Goal: Task Accomplishment & Management: Complete application form

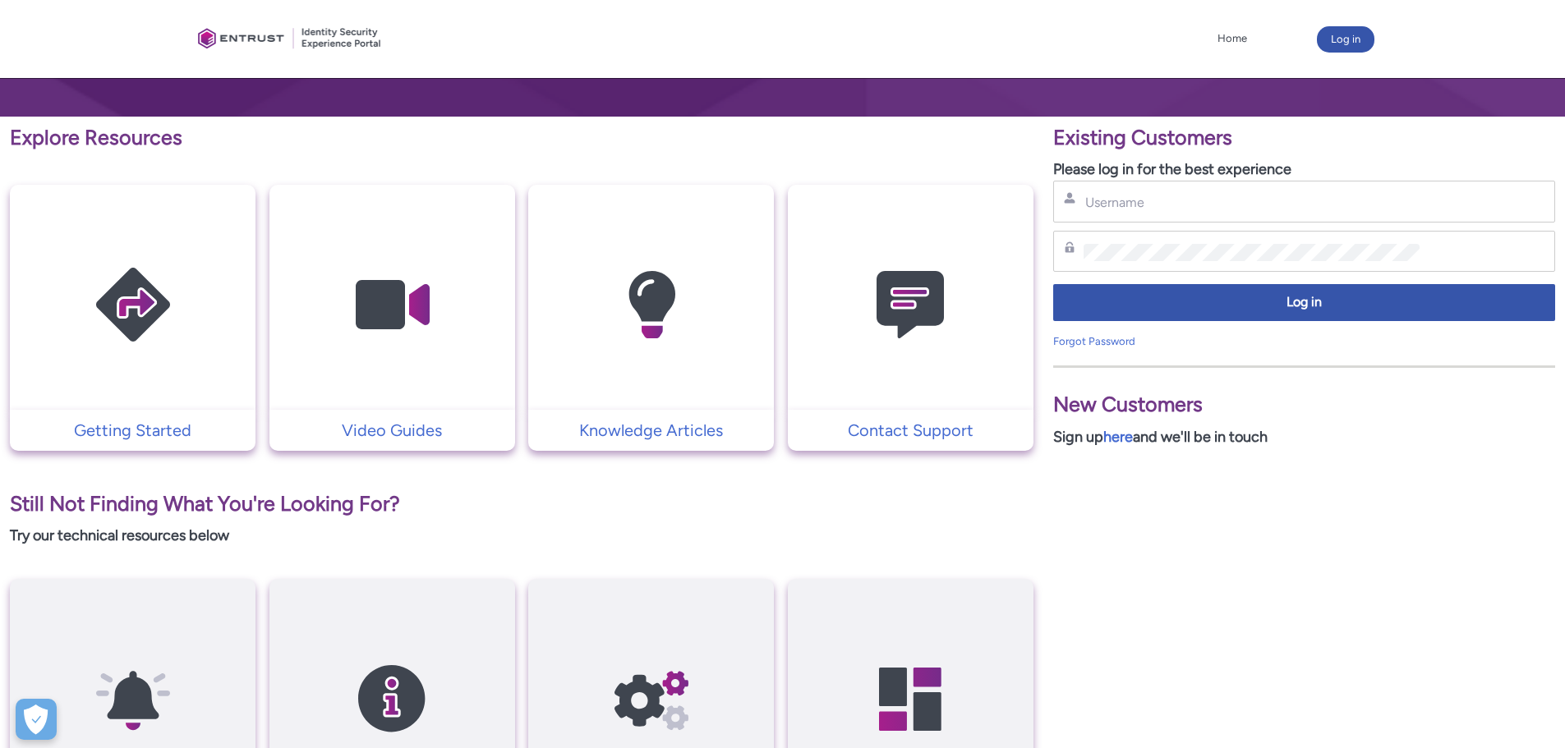
click at [154, 262] on img at bounding box center [133, 305] width 156 height 177
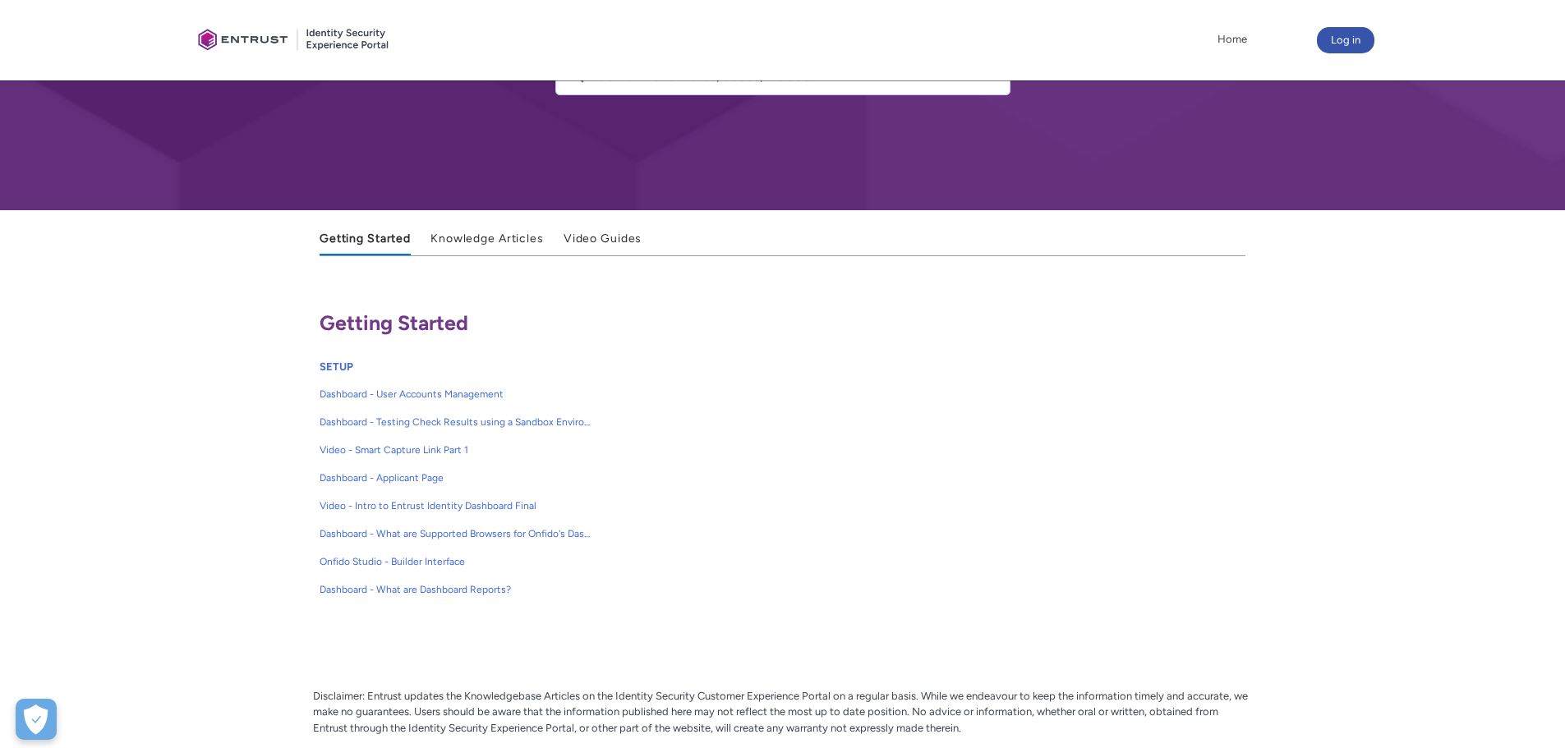
scroll to position [164, 0]
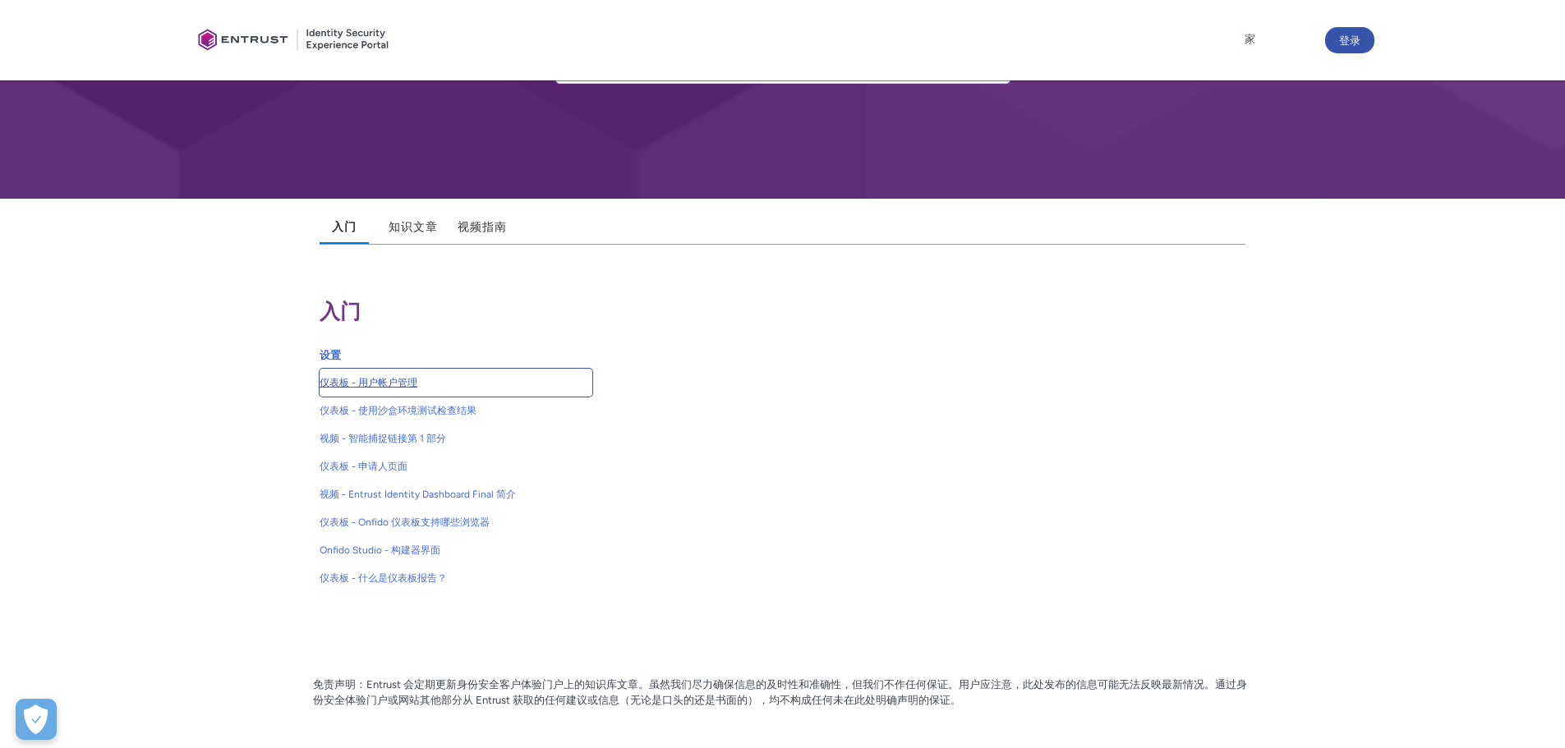
click at [394, 380] on font "仪表板 - 用户帐户管理" at bounding box center [369, 383] width 98 height 12
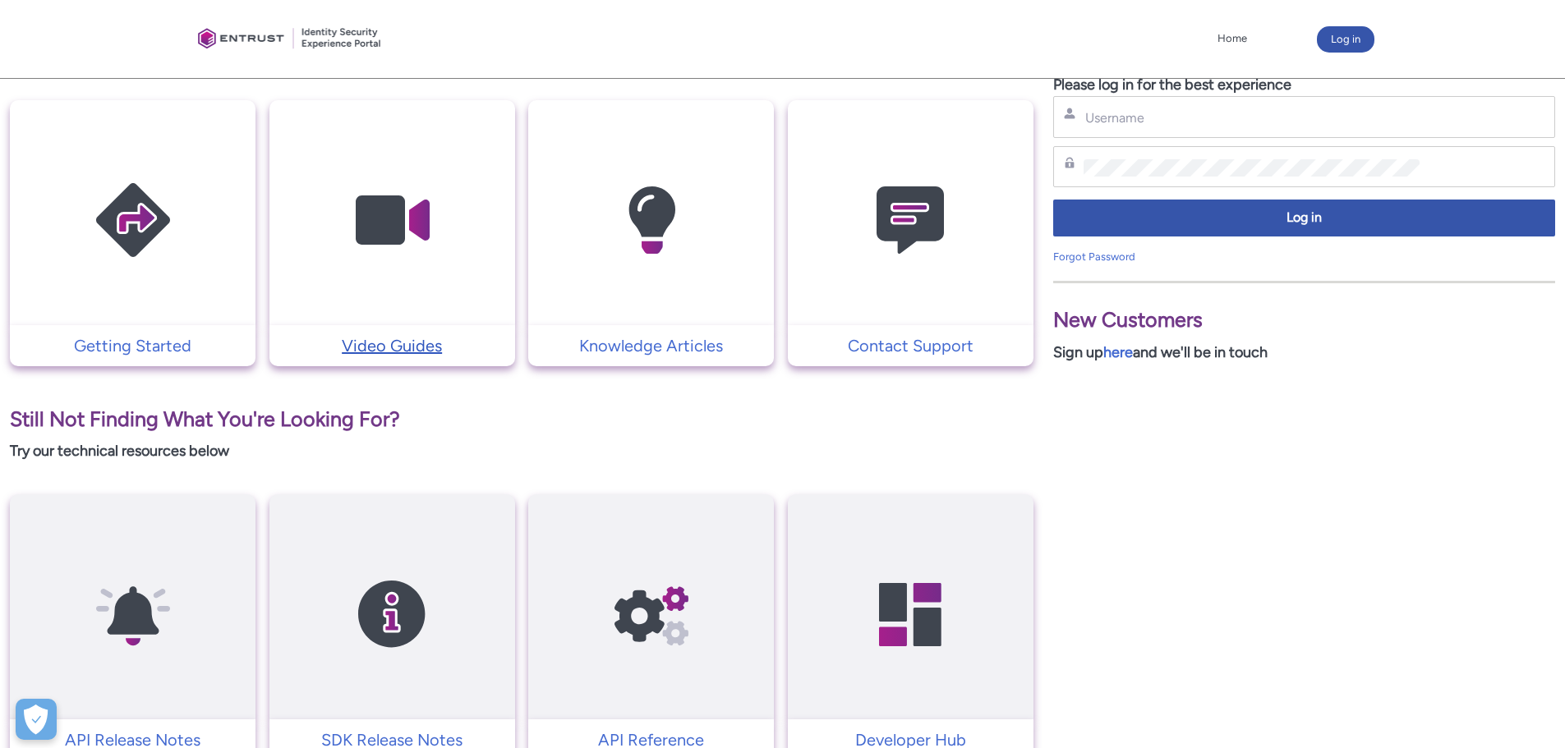
scroll to position [490, 0]
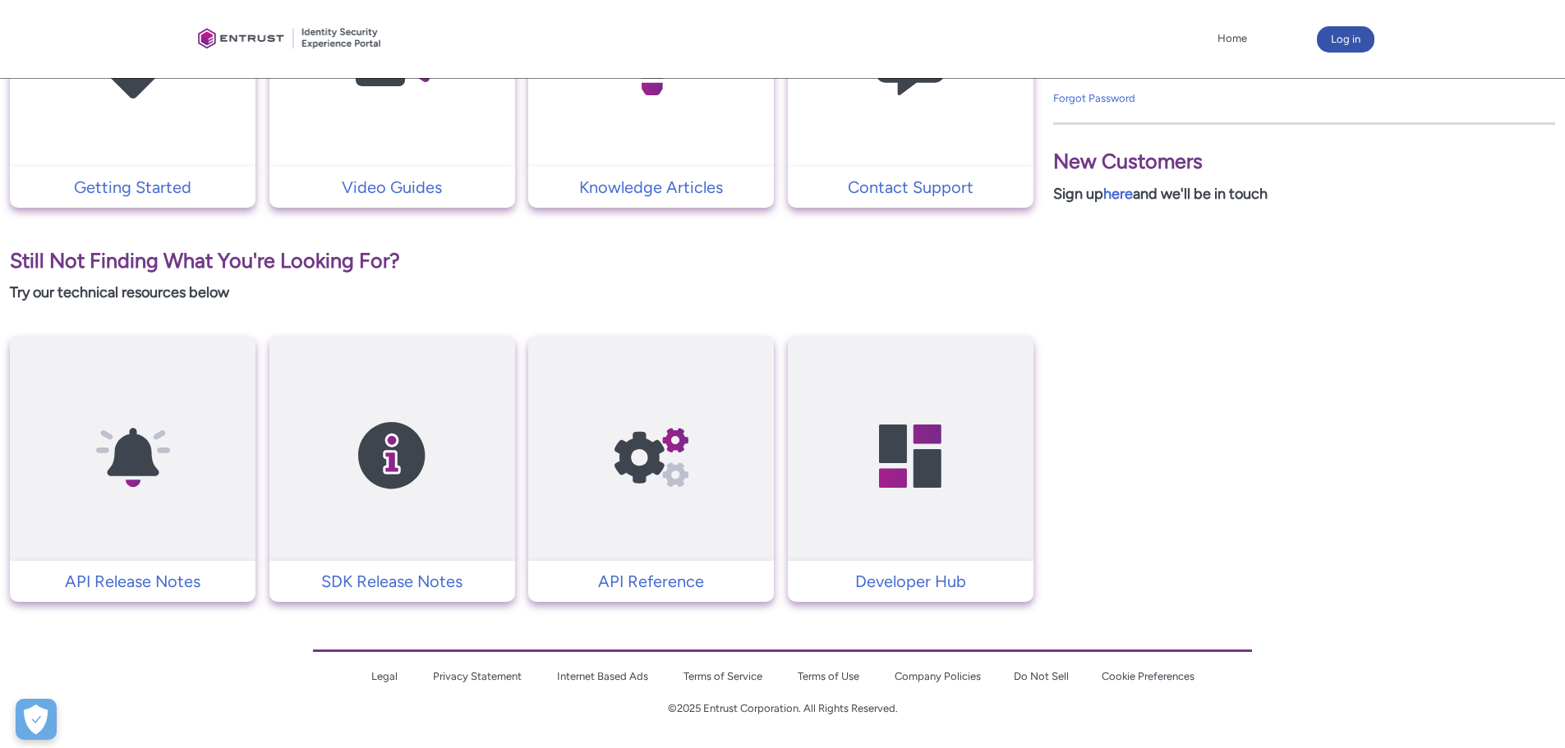
click at [653, 444] on img at bounding box center [651, 456] width 156 height 177
click at [914, 453] on img at bounding box center [910, 456] width 156 height 177
click at [922, 461] on img at bounding box center [910, 456] width 156 height 177
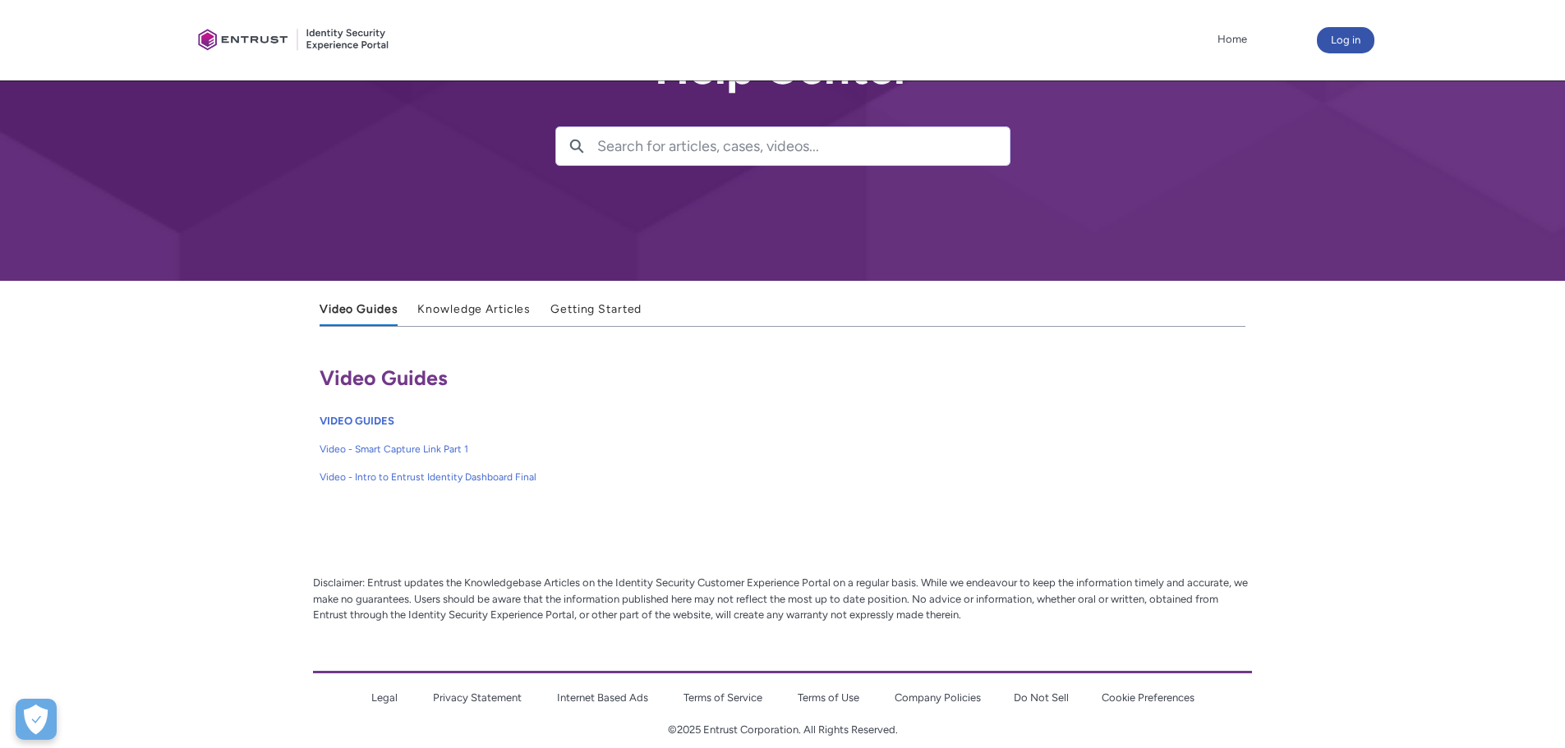
drag, startPoint x: 0, startPoint y: 0, endPoint x: 218, endPoint y: 453, distance: 502.3
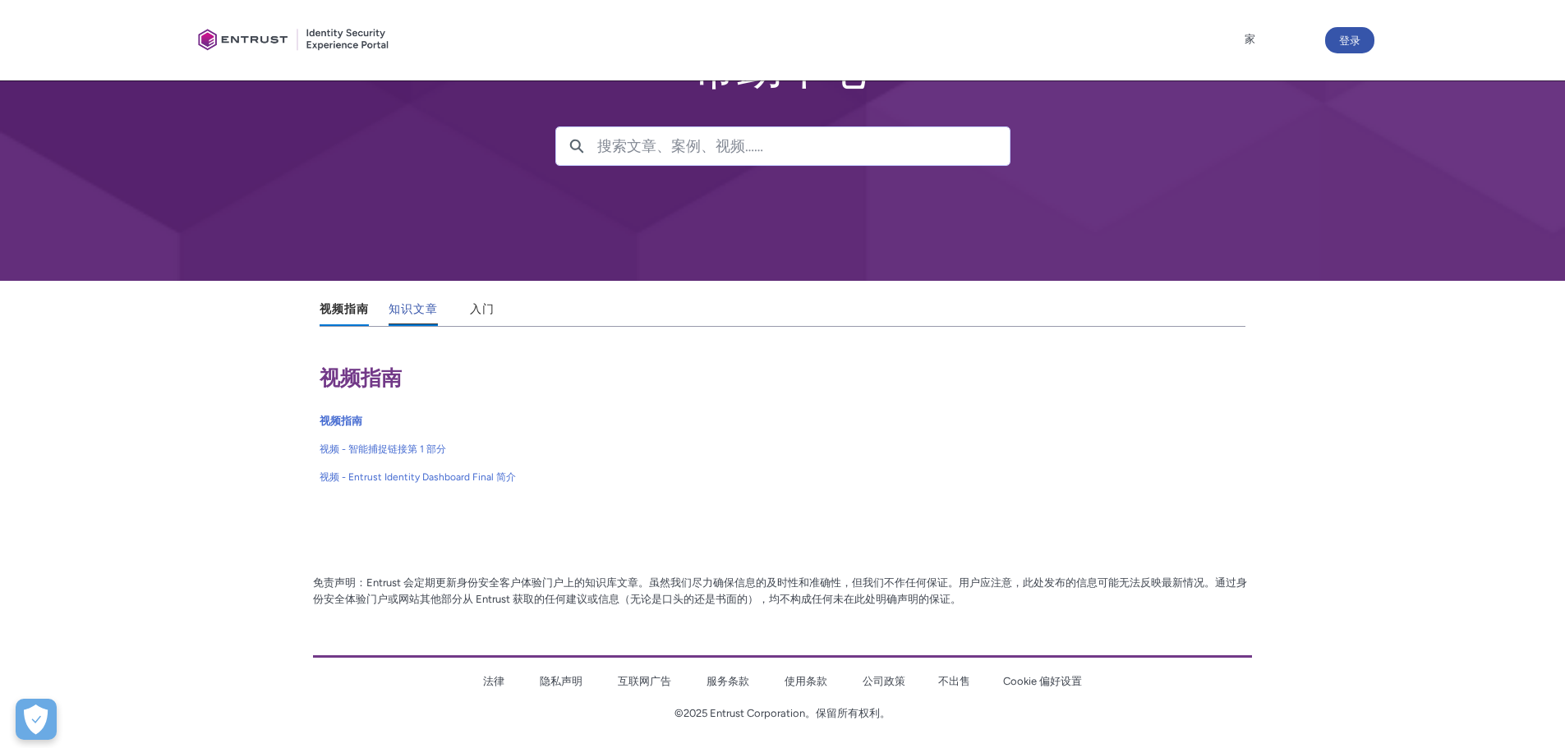
click at [417, 305] on font "知识文章" at bounding box center [413, 309] width 49 height 14
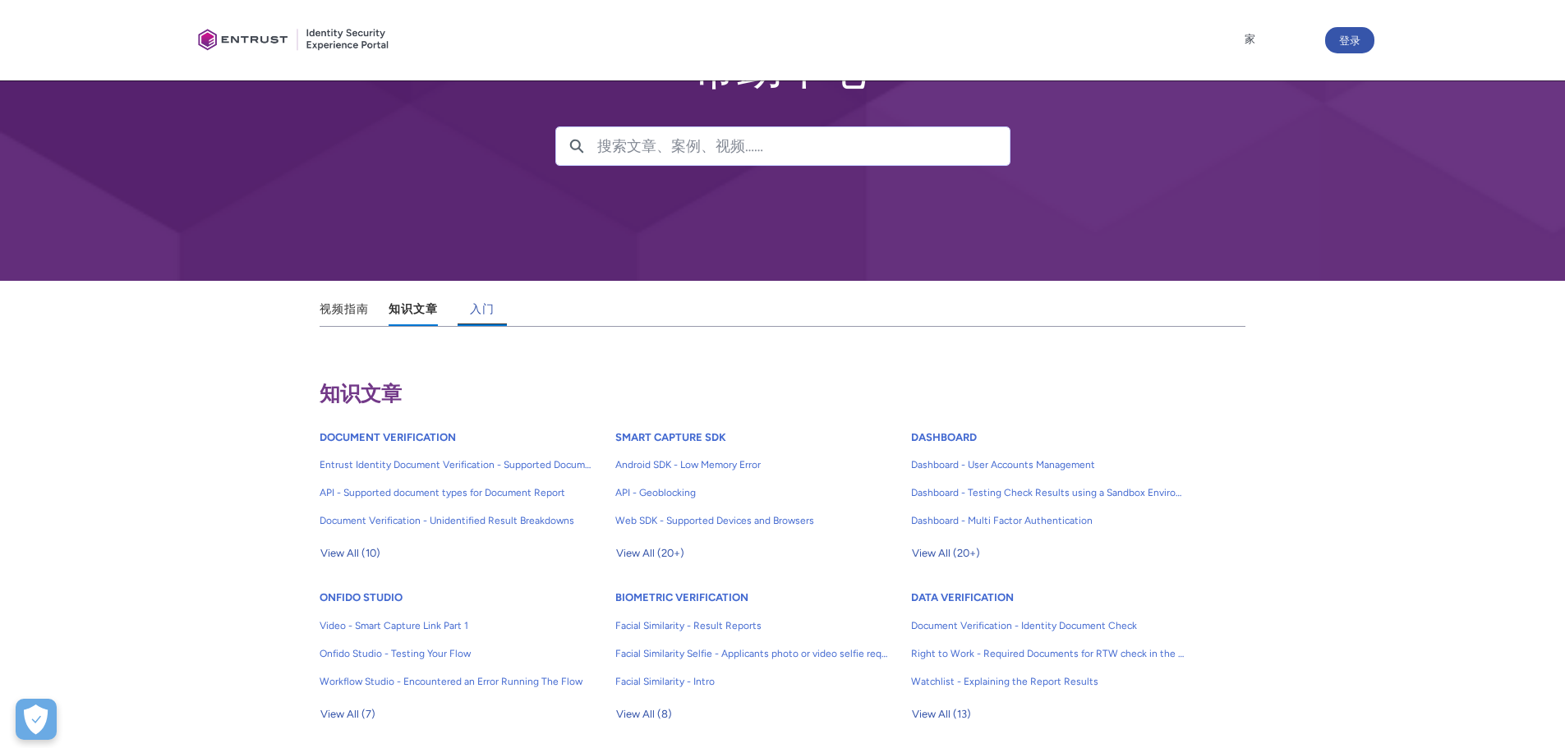
click at [495, 307] on link "入门" at bounding box center [482, 310] width 49 height 32
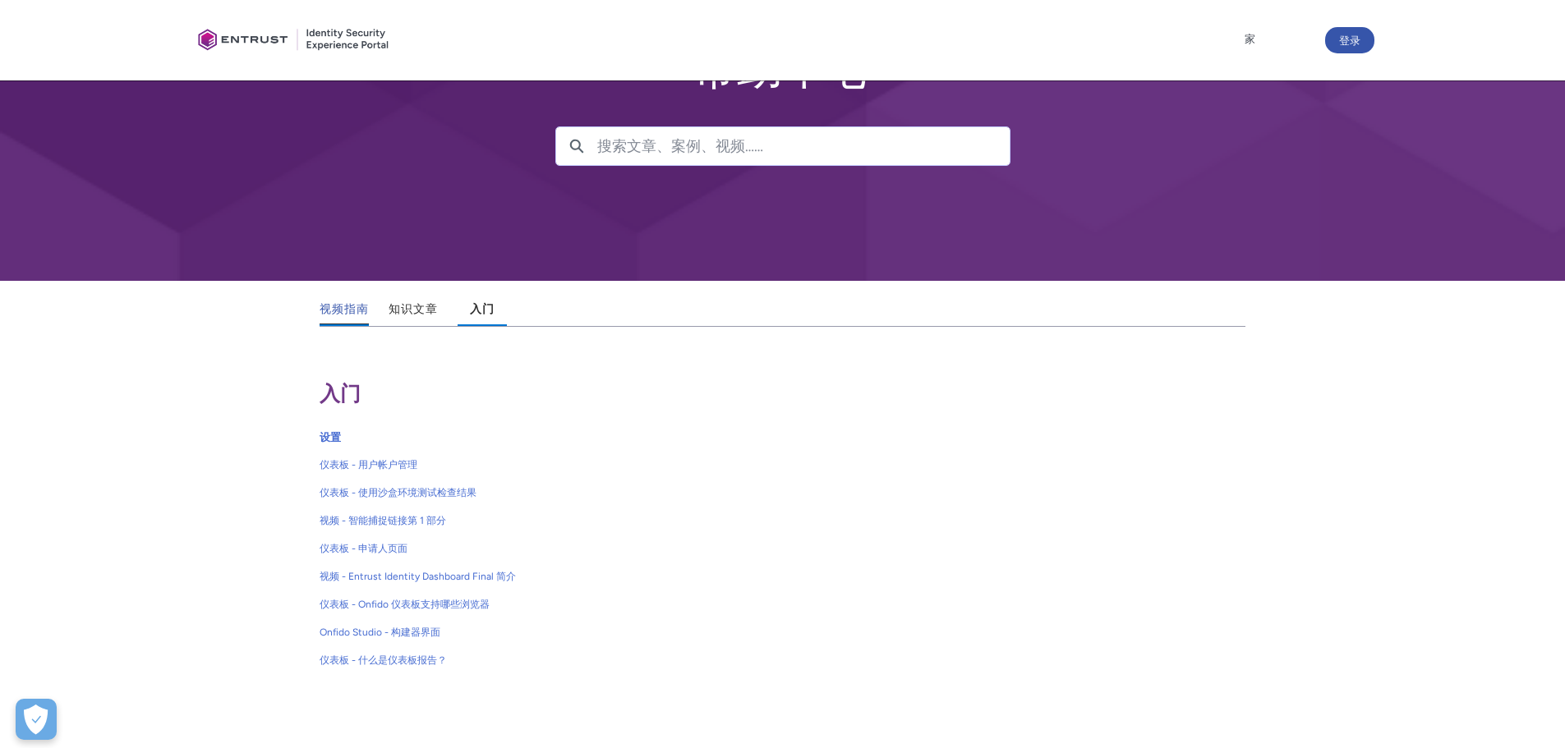
click at [336, 311] on font "视频指南" at bounding box center [344, 309] width 49 height 14
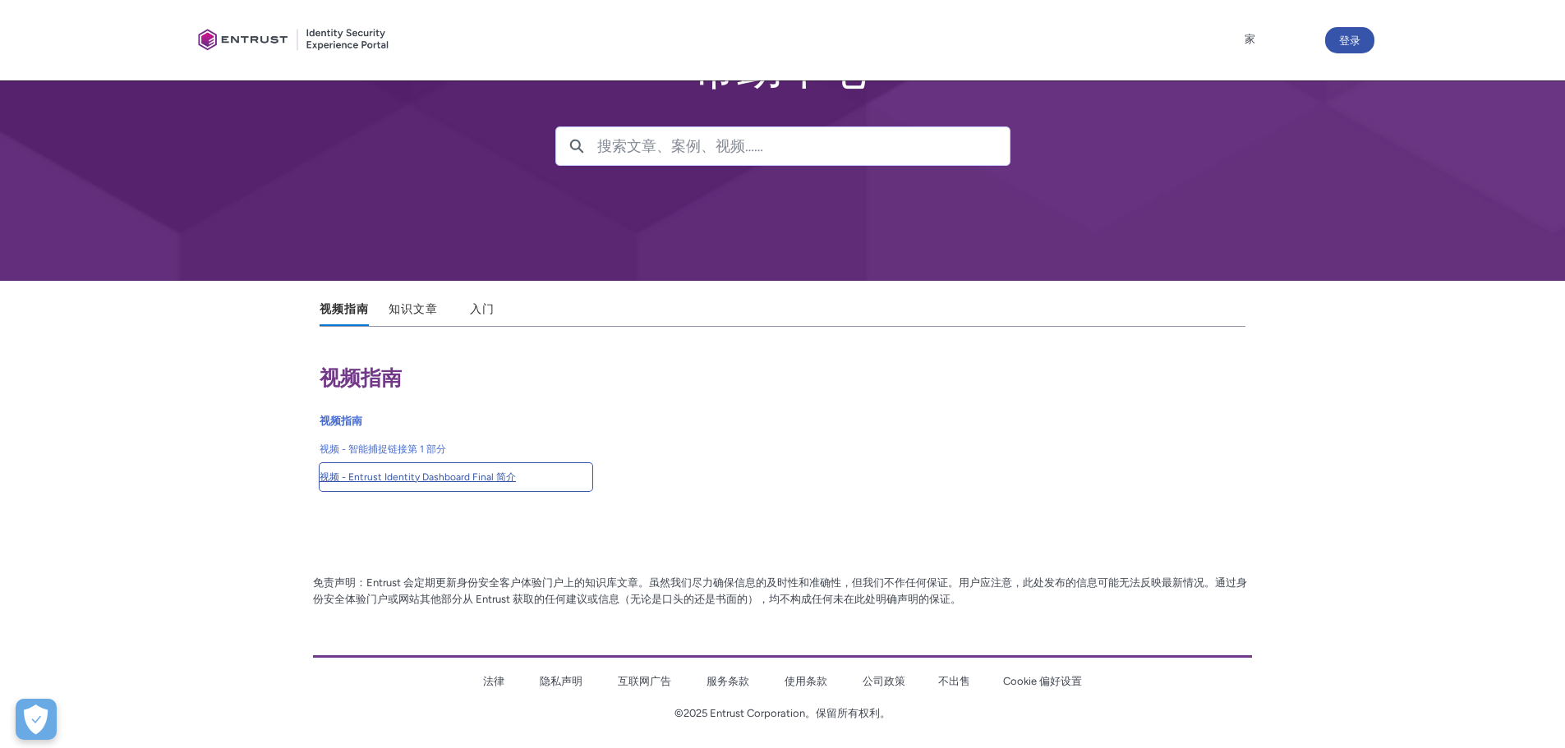
click at [434, 478] on font "视频 - Entrust Identity Dashboard Final 简介" at bounding box center [418, 478] width 196 height 12
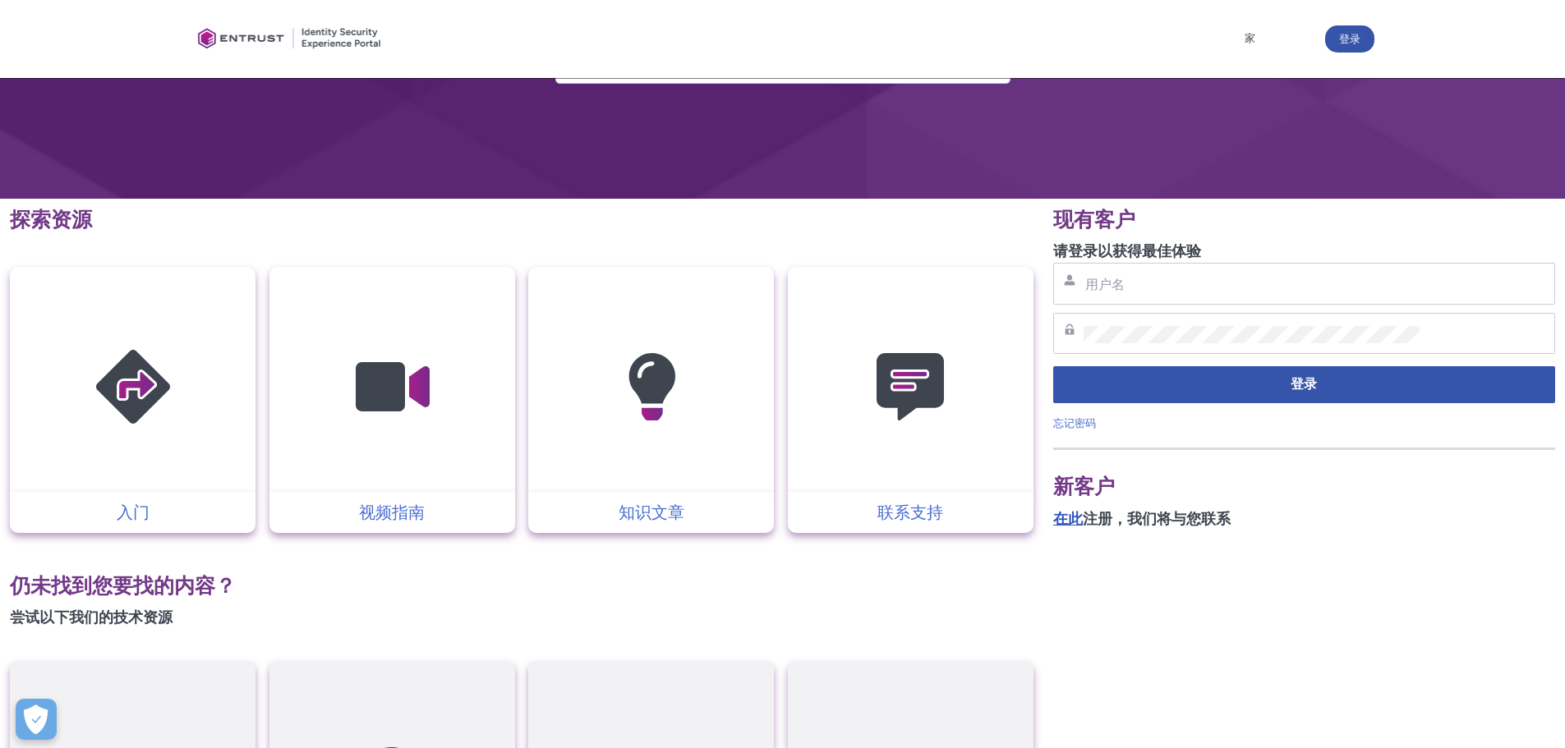
click at [1056, 522] on font "在此" at bounding box center [1068, 519] width 30 height 18
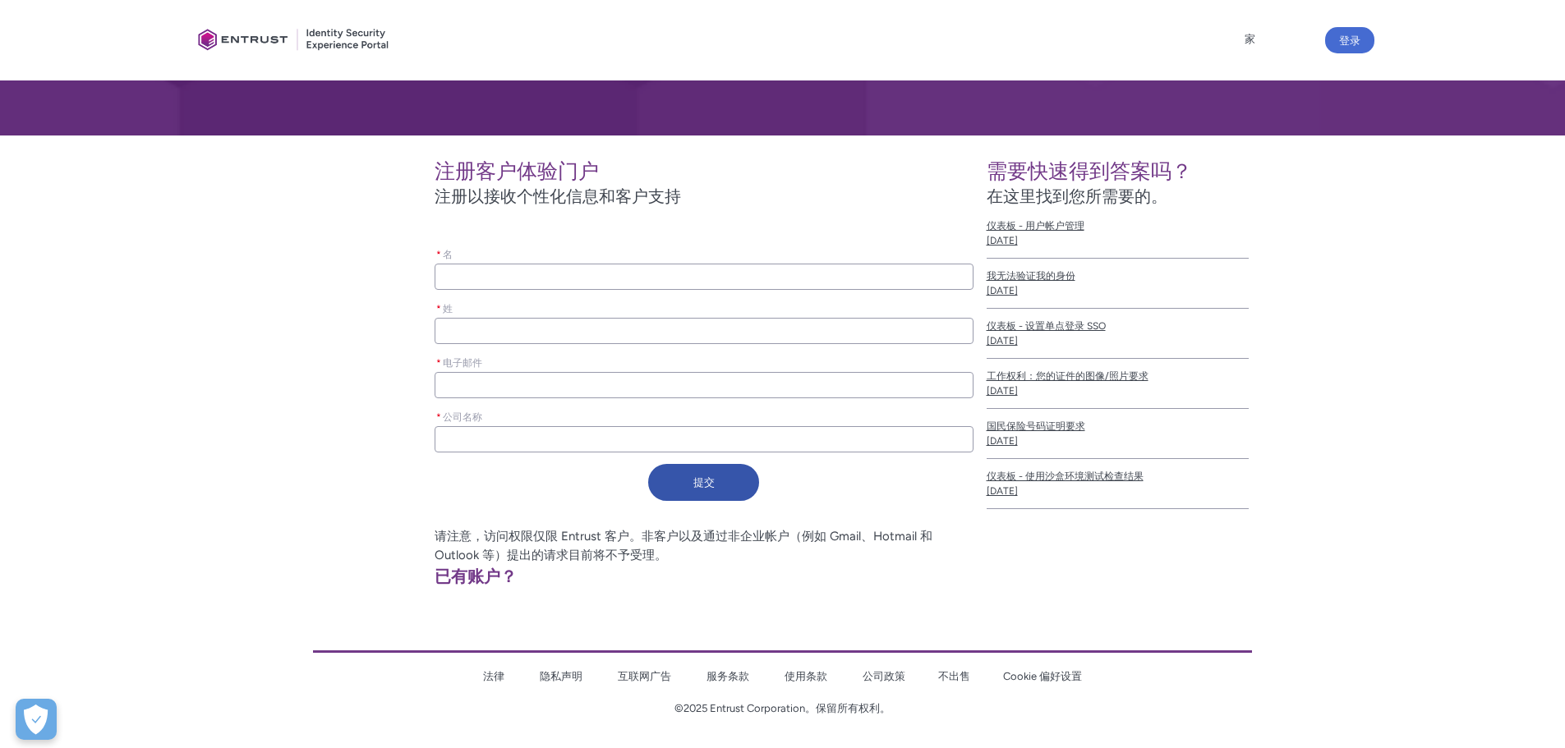
scroll to position [228, 0]
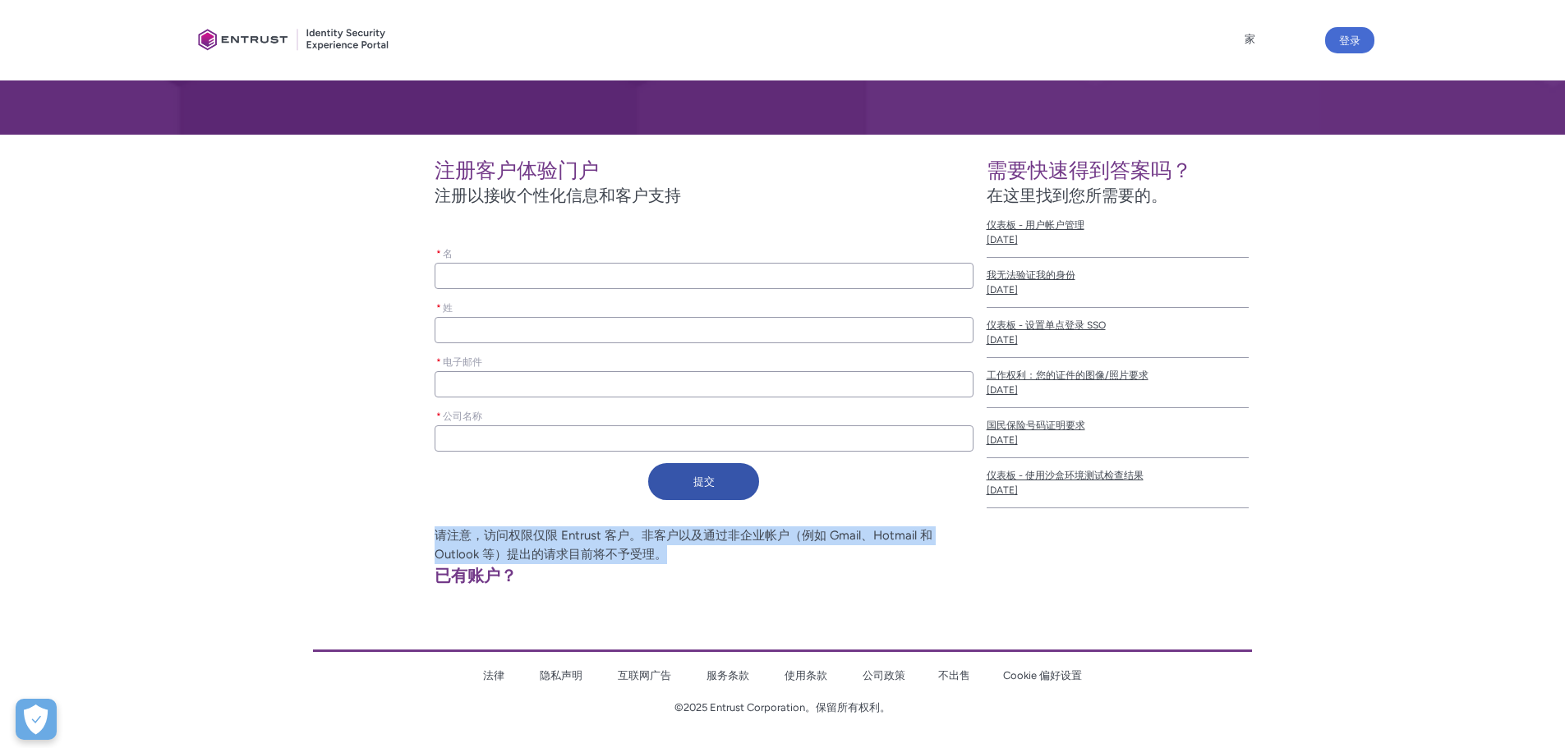
drag, startPoint x: 426, startPoint y: 532, endPoint x: 720, endPoint y: 558, distance: 295.3
click at [720, 558] on p "请注意，访问权限仅限 Entrust 客户。非客户以及通过非企业帐户（例如 Gmail、Hotmail 和 Outlook 等）提出的请求目前将不予受理。" at bounding box center [589, 545] width 769 height 37
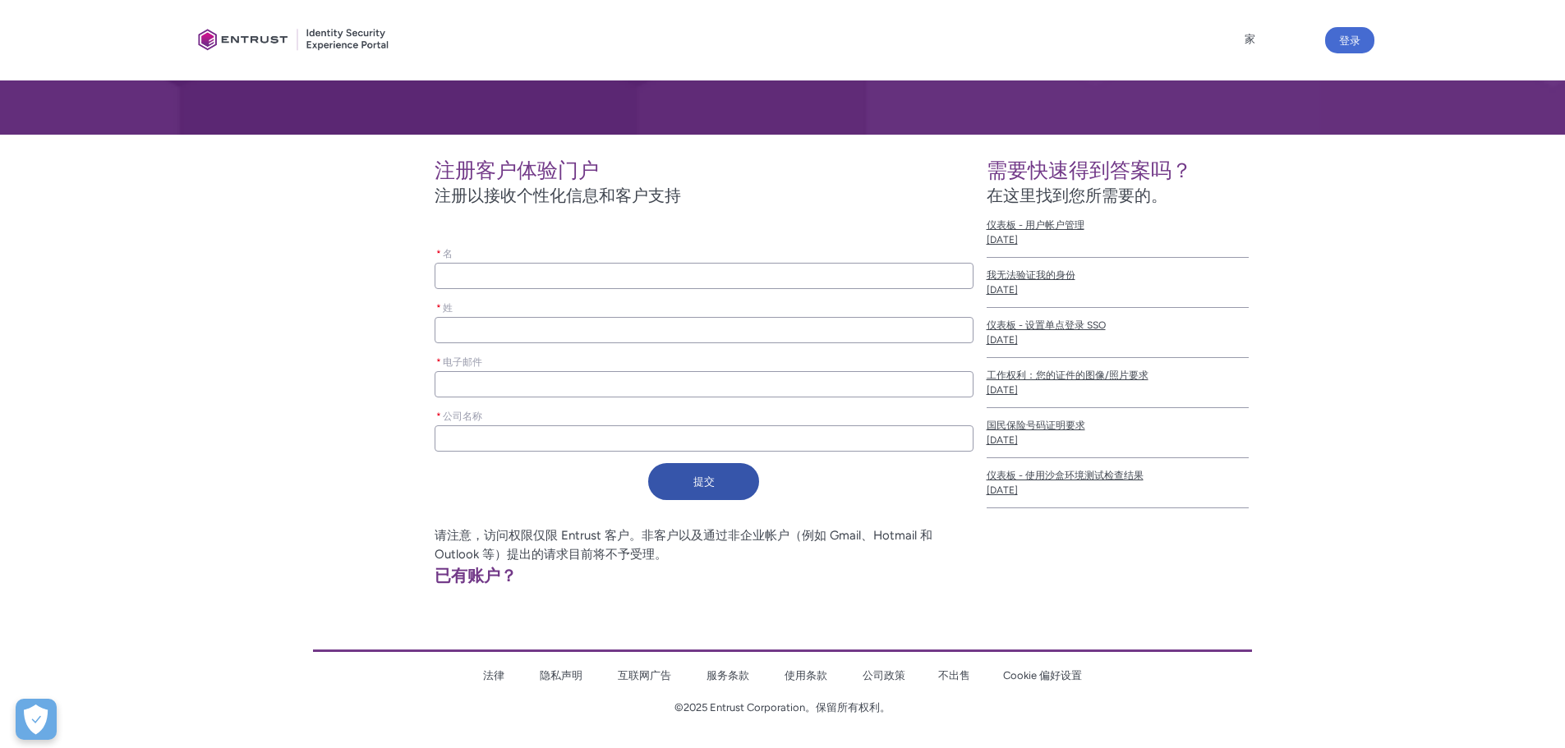
click at [512, 367] on div "* 电子邮件" at bounding box center [704, 375] width 538 height 46
click at [469, 434] on input "* 公司名称" at bounding box center [704, 439] width 538 height 26
click at [478, 263] on input "* 名" at bounding box center [704, 276] width 538 height 26
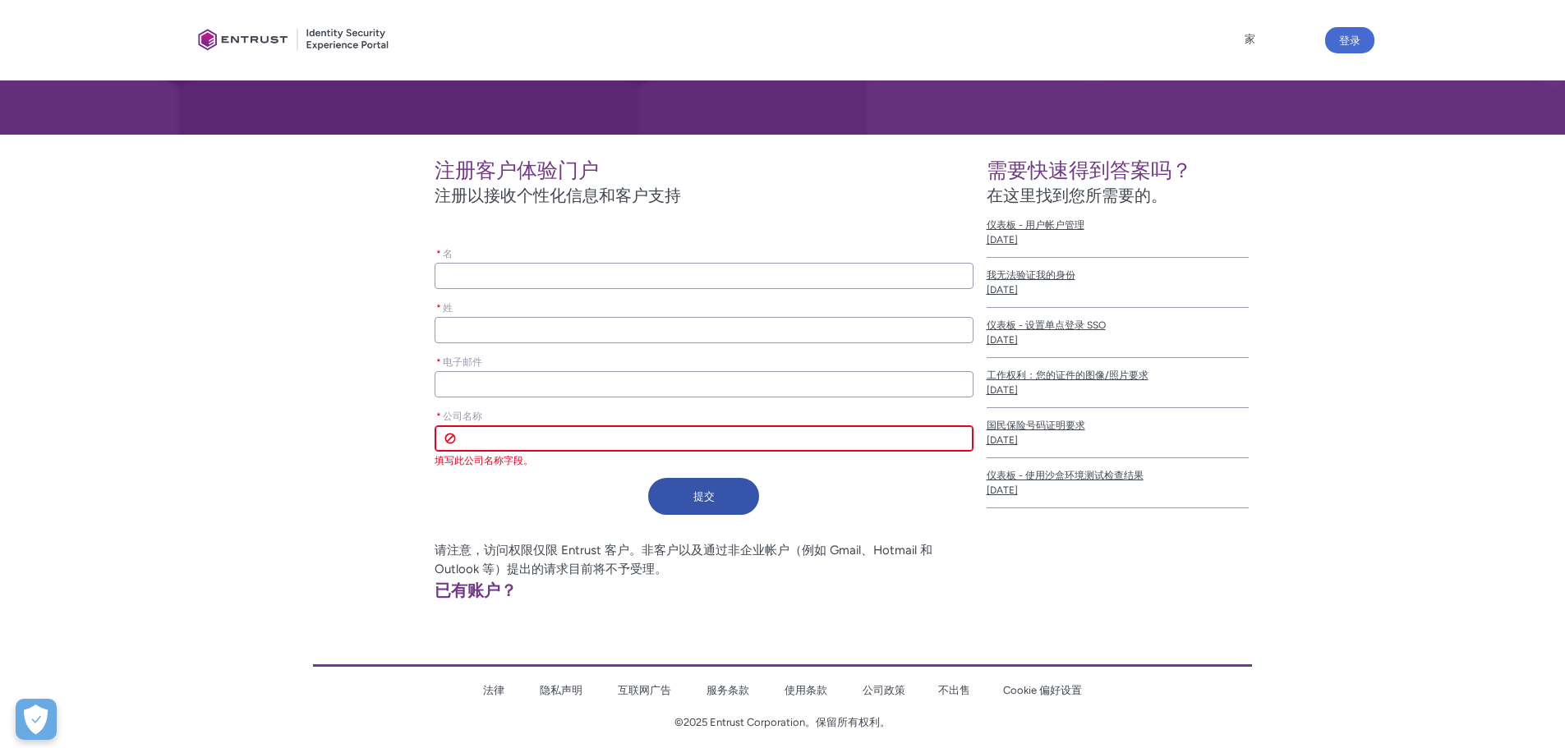
click at [492, 324] on div "* 姓" at bounding box center [704, 320] width 538 height 46
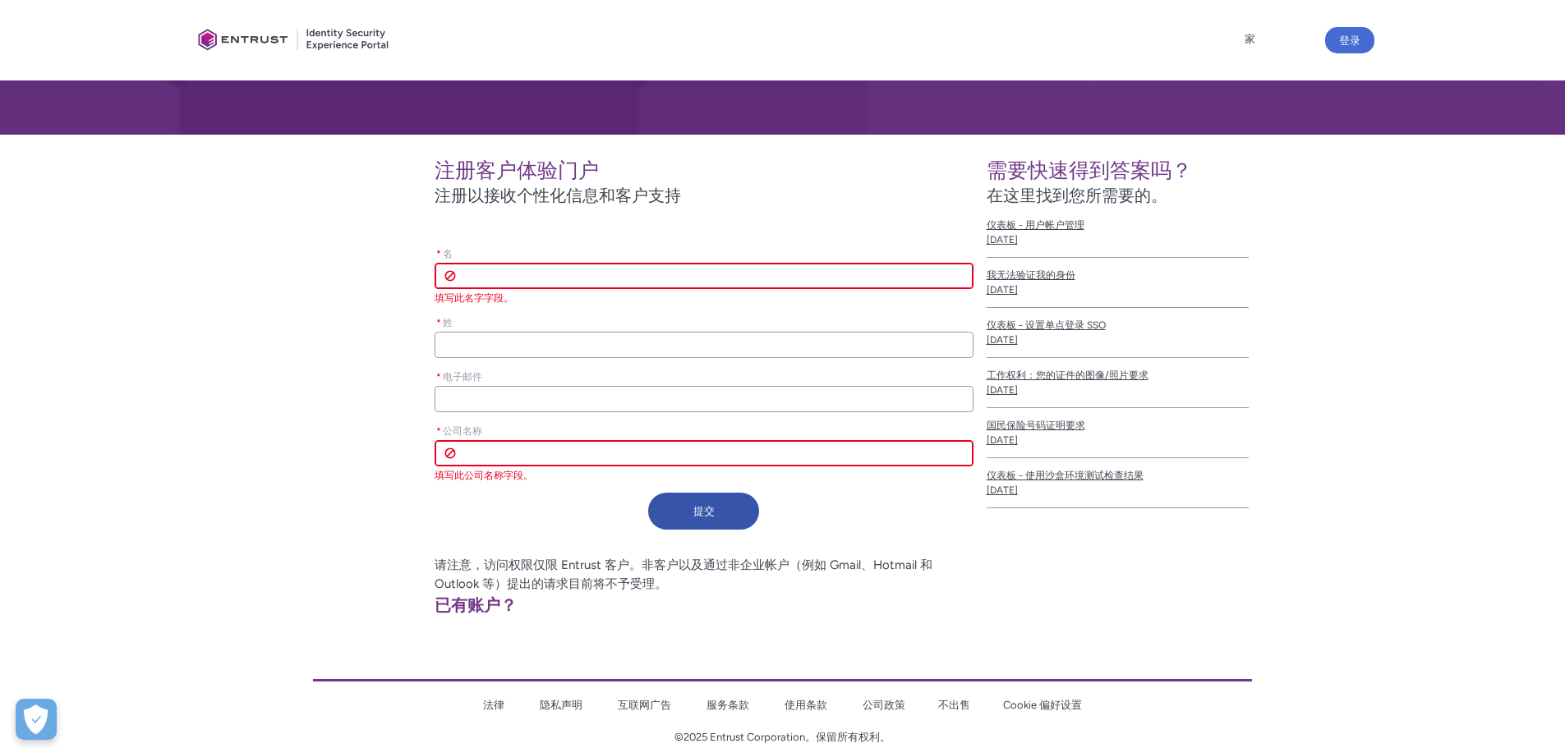
type lightning-primitive-input-simple "h"
type input "h"
type lightning-primitive-input-simple "he"
type input "he"
type lightning-primitive-input-simple "何"
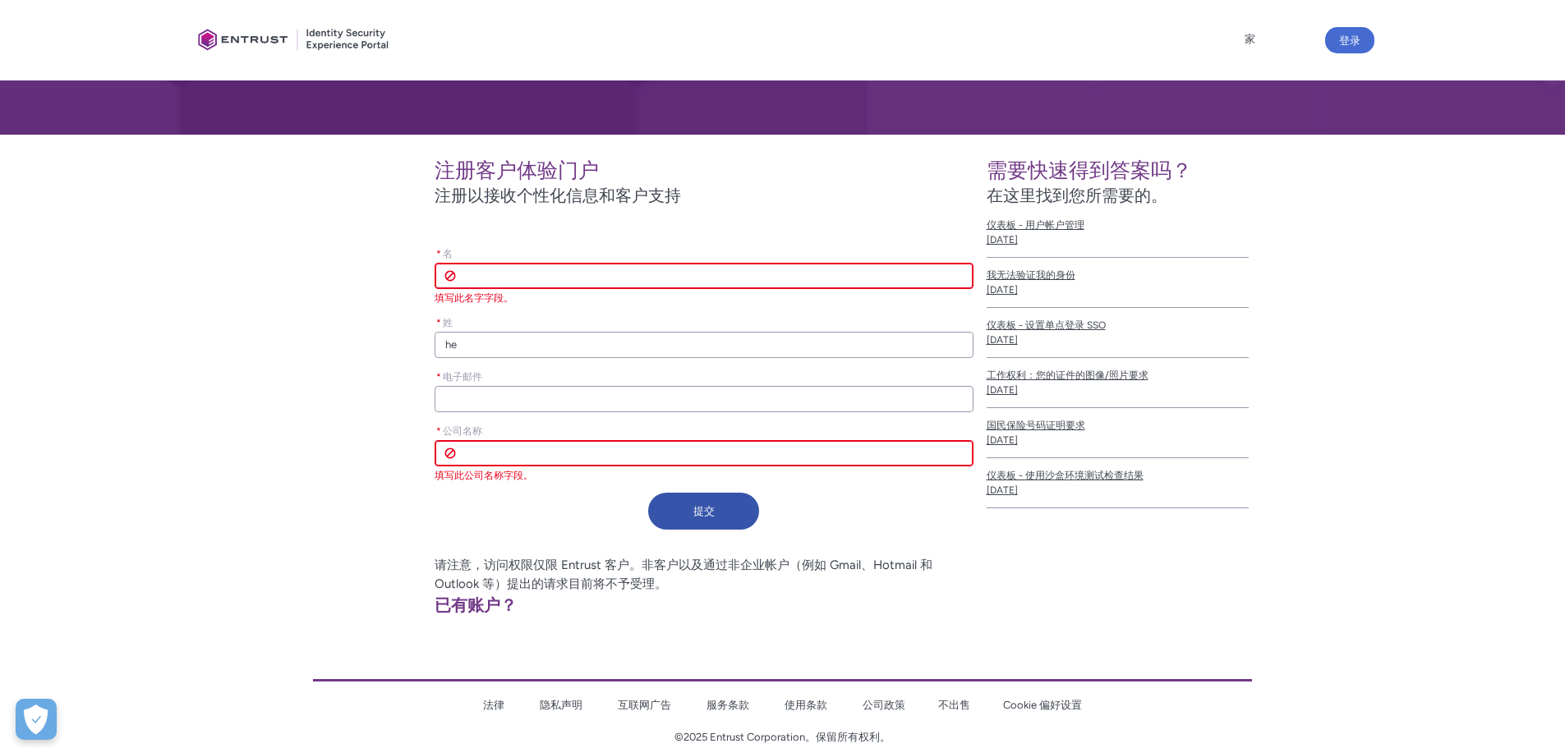
type input "何"
click at [505, 269] on input "* 名" at bounding box center [704, 276] width 538 height 26
type lightning-primitive-input-simple "c"
type input "c"
type lightning-primitive-input-simple "ch"
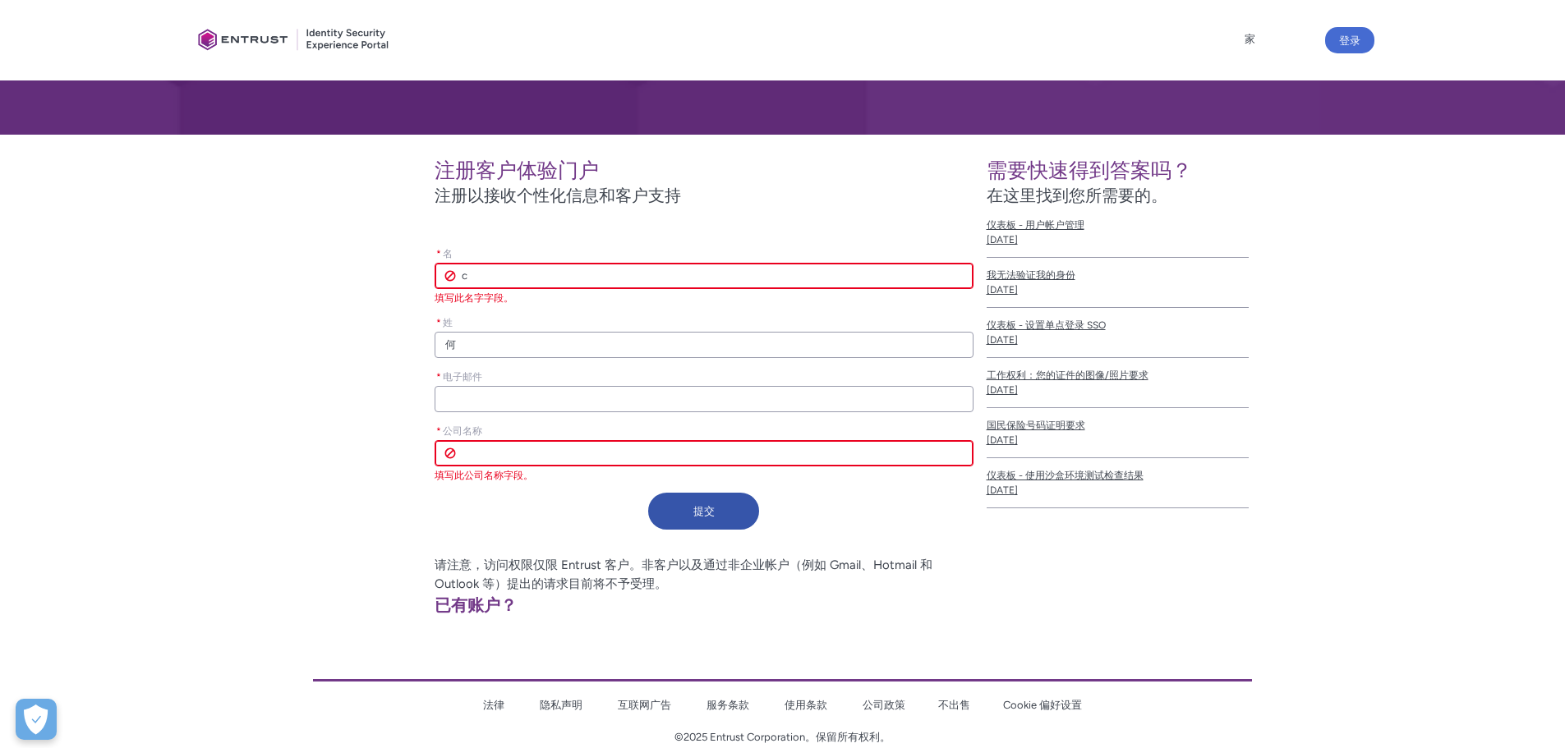
type input "ch"
type lightning-primitive-input-simple "che"
type input "che"
type lightning-primitive-input-simple "[PERSON_NAME]"
type input "[PERSON_NAME]"
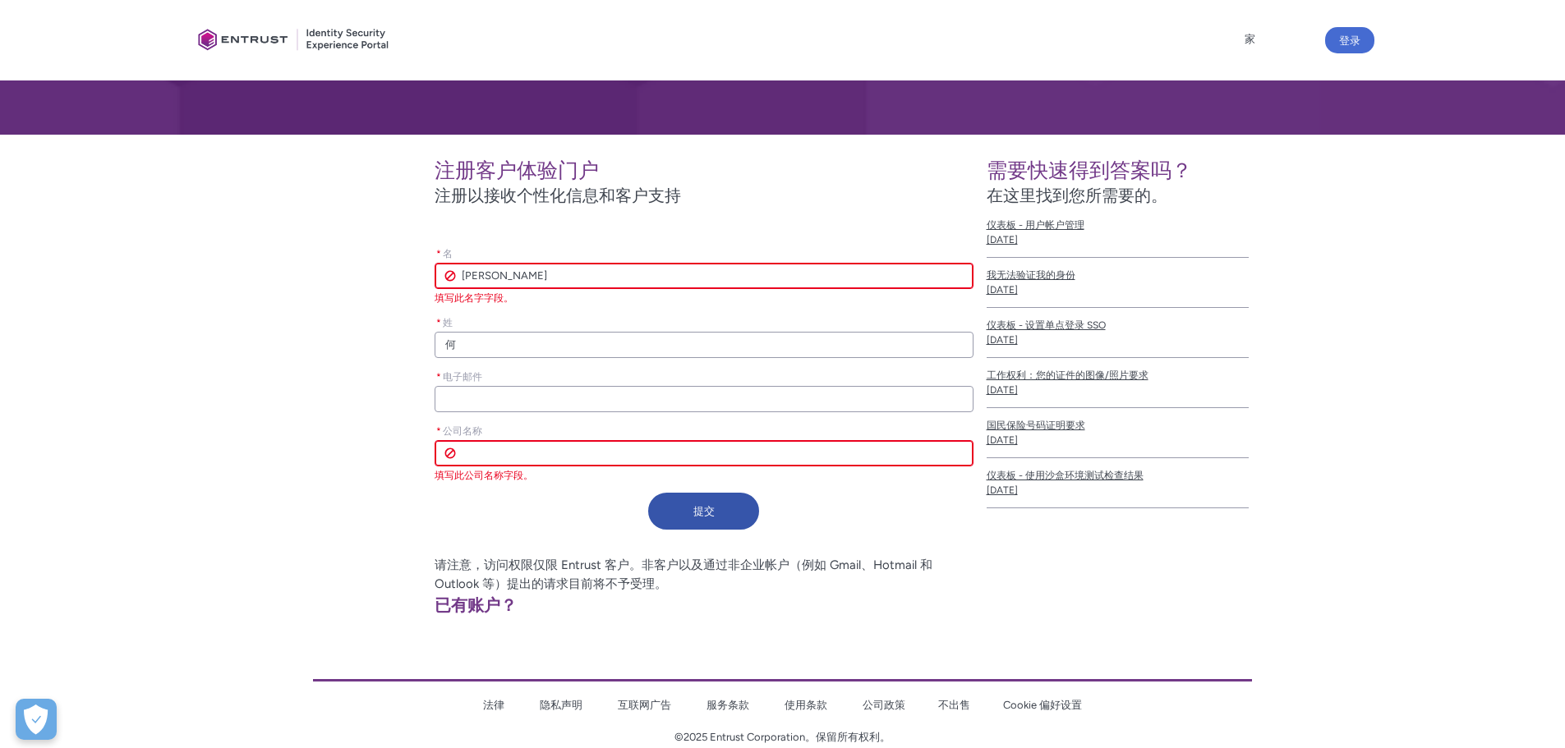
type lightning-primitive-input-simple "[PERSON_NAME]"
type input "[PERSON_NAME]"
type lightning-primitive-input-simple "chengl"
type input "chengl"
type lightning-primitive-input-simple "chenglo"
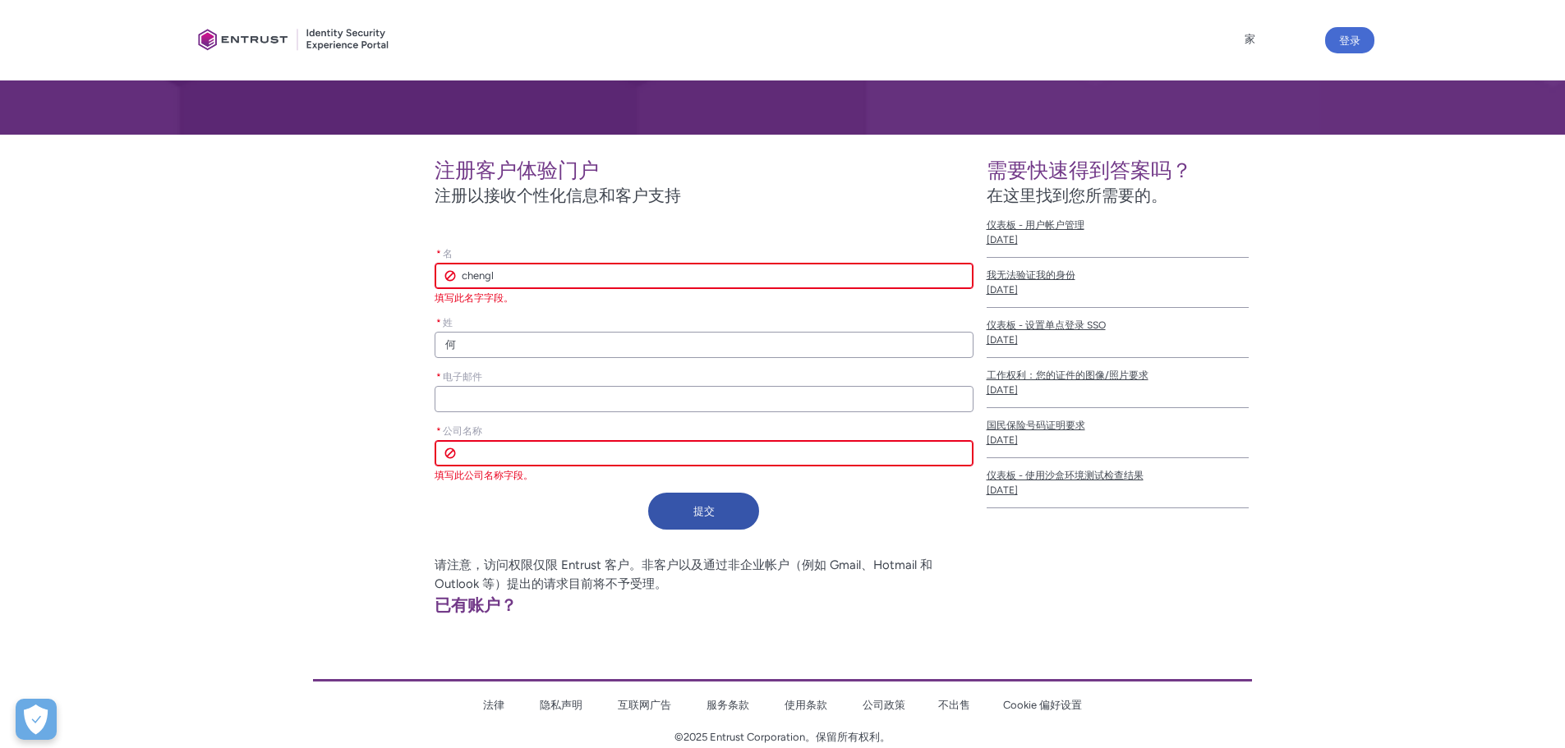
type input "chenglo"
type lightning-primitive-input-simple "chenglon"
type input "chenglon"
type lightning-primitive-input-simple "chenglong"
type input "chenglong"
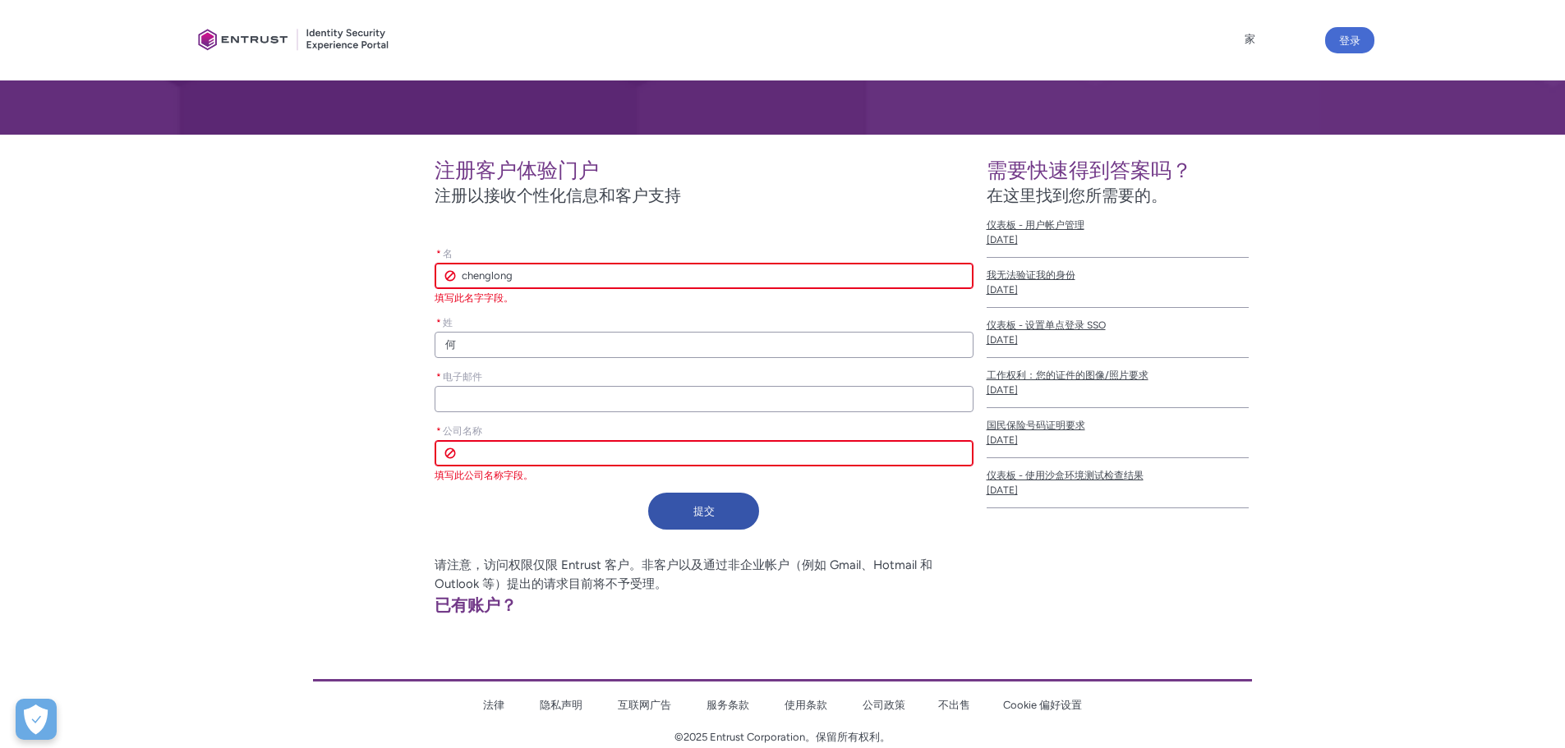
type lightning-primitive-input-simple "成龙"
type input "成龙"
click at [513, 398] on input "* 电子邮件" at bounding box center [704, 399] width 538 height 26
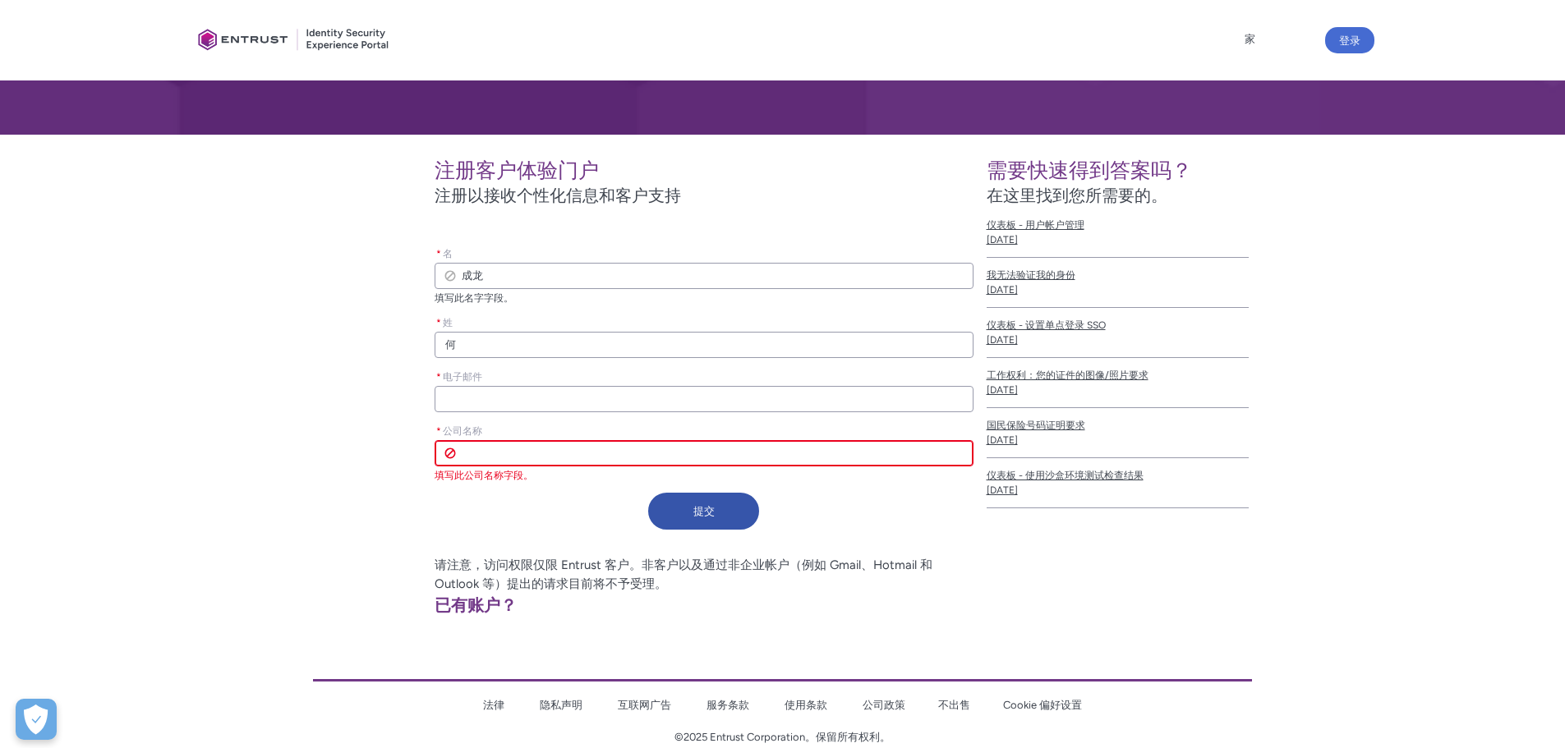
type lightning-primitive-input-simple "3"
type input "3"
type lightning-primitive-input-simple "37"
type input "37"
type lightning-primitive-input-simple "378"
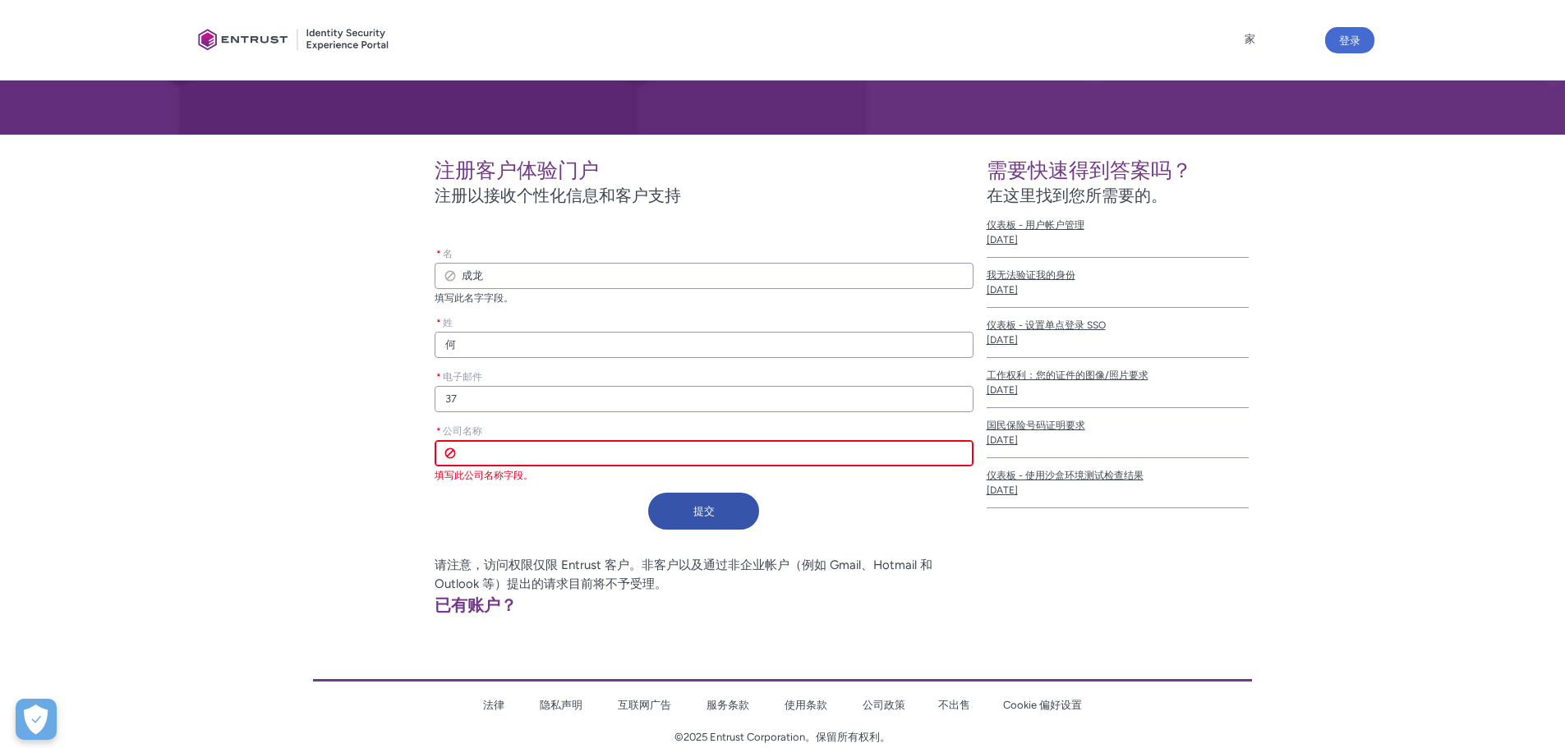
type input "378"
type lightning-primitive-input-simple "3784"
type input "3784"
type lightning-primitive-input-simple "37848"
type input "37848"
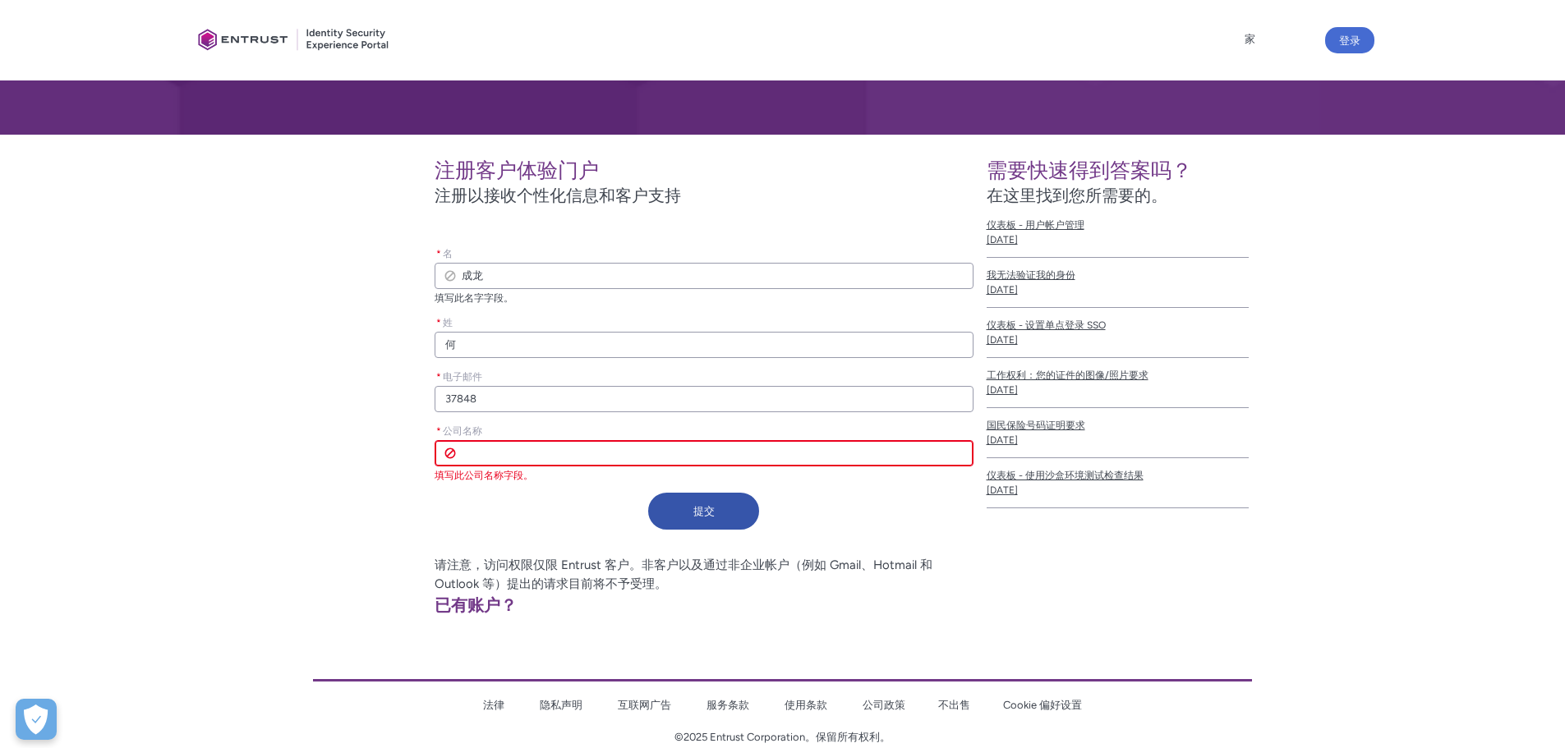
type lightning-primitive-input-simple "378488"
type input "378488"
type lightning-primitive-input-simple "3784882"
type input "3784882"
type lightning-primitive-input-simple "37848824"
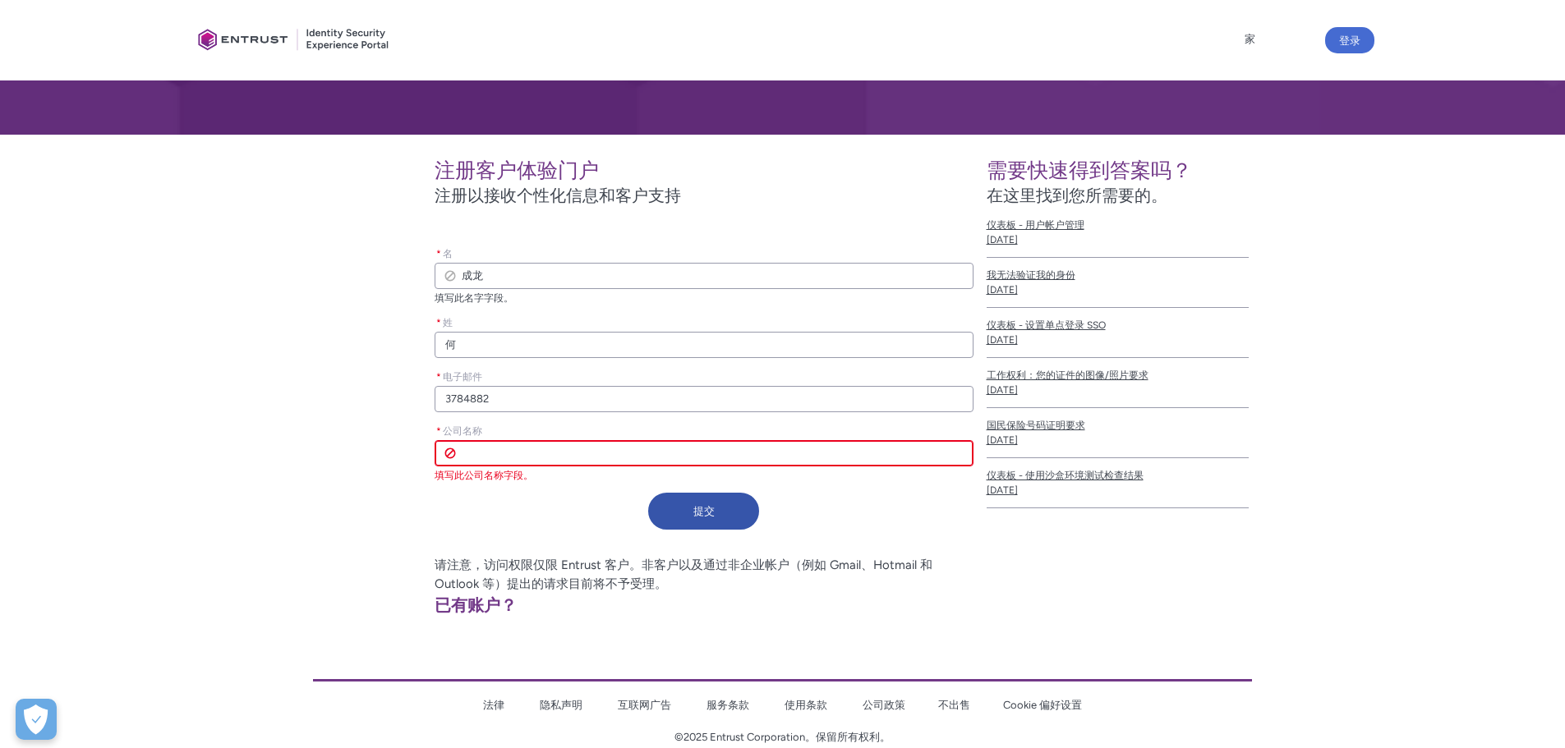
type input "37848824"
type lightning-primitive-input-simple "378488249"
type input "378488249"
type lightning-primitive-input-simple "378488249@"
type input "378488249@"
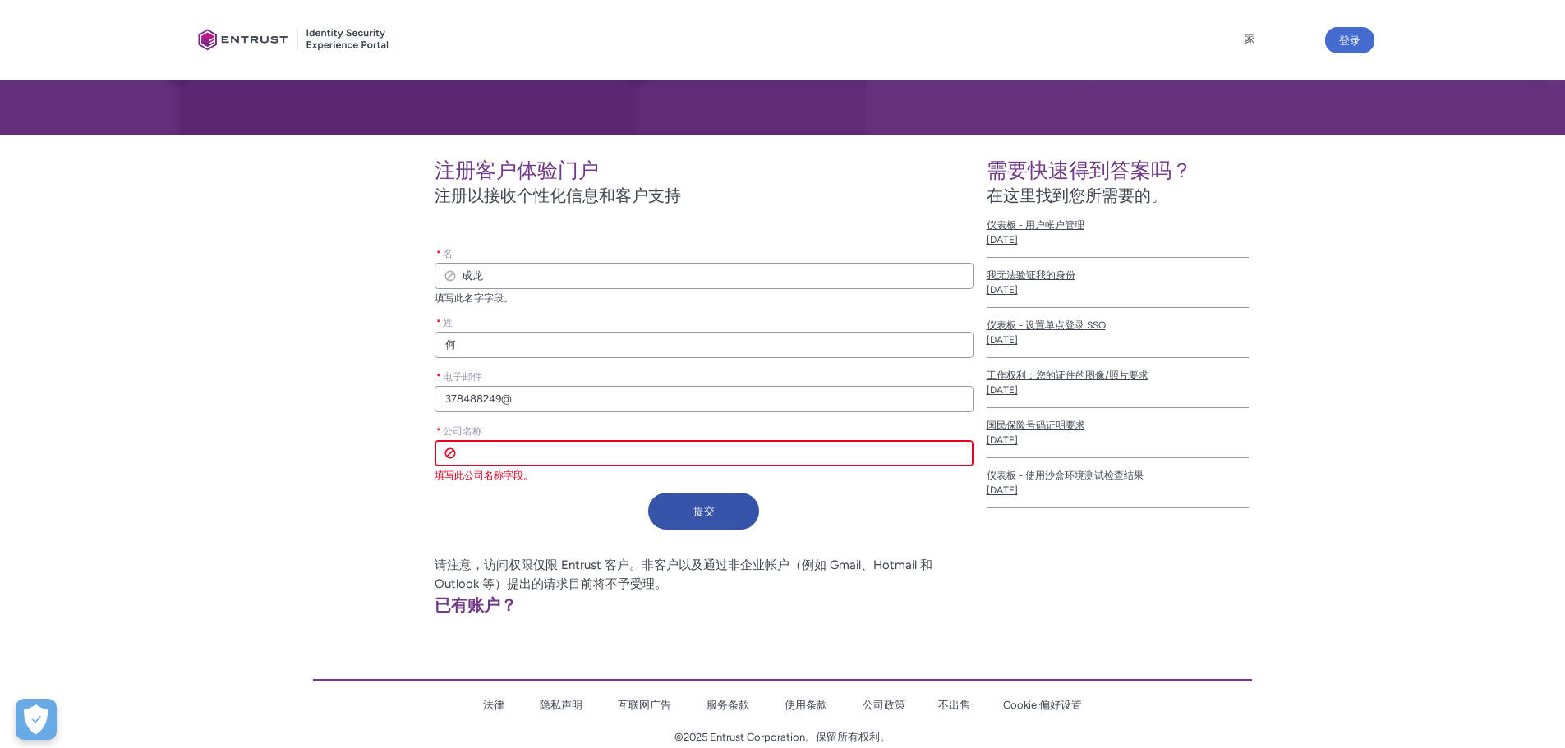
type lightning-primitive-input-simple "378488249@q"
type input "378488249@q"
type lightning-primitive-input-simple "378488249@qq"
type input "378488249@qq"
type lightning-primitive-input-simple "378488249@qq.c"
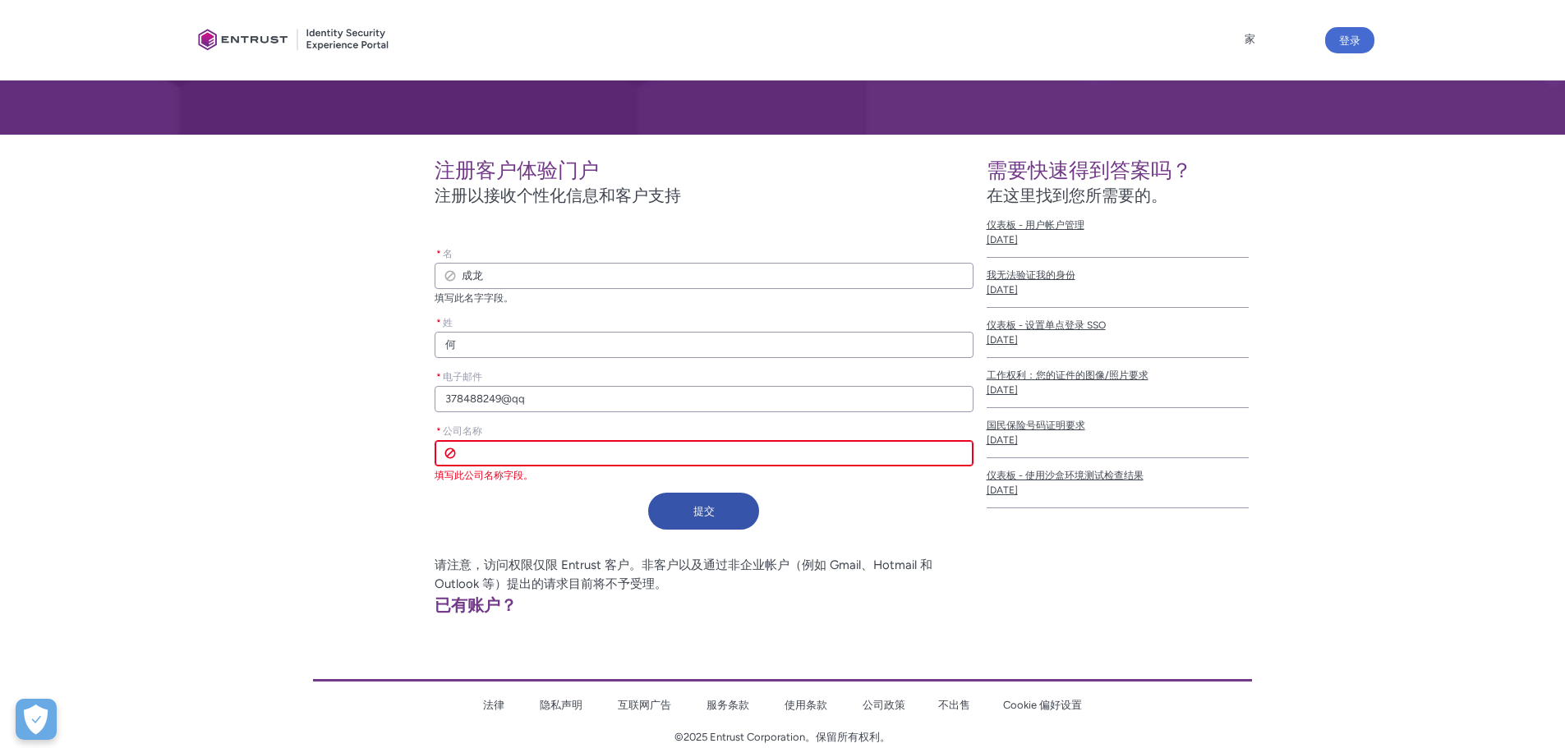
type input "378488249@qq.c"
type lightning-primitive-input-simple "[EMAIL_ADDRESS][DOMAIN_NAME]"
type input "[EMAIL_ADDRESS][DOMAIN_NAME]"
type lightning-primitive-input-simple "[EMAIL_ADDRESS][DOMAIN_NAME]"
type input "[EMAIL_ADDRESS][DOMAIN_NAME]"
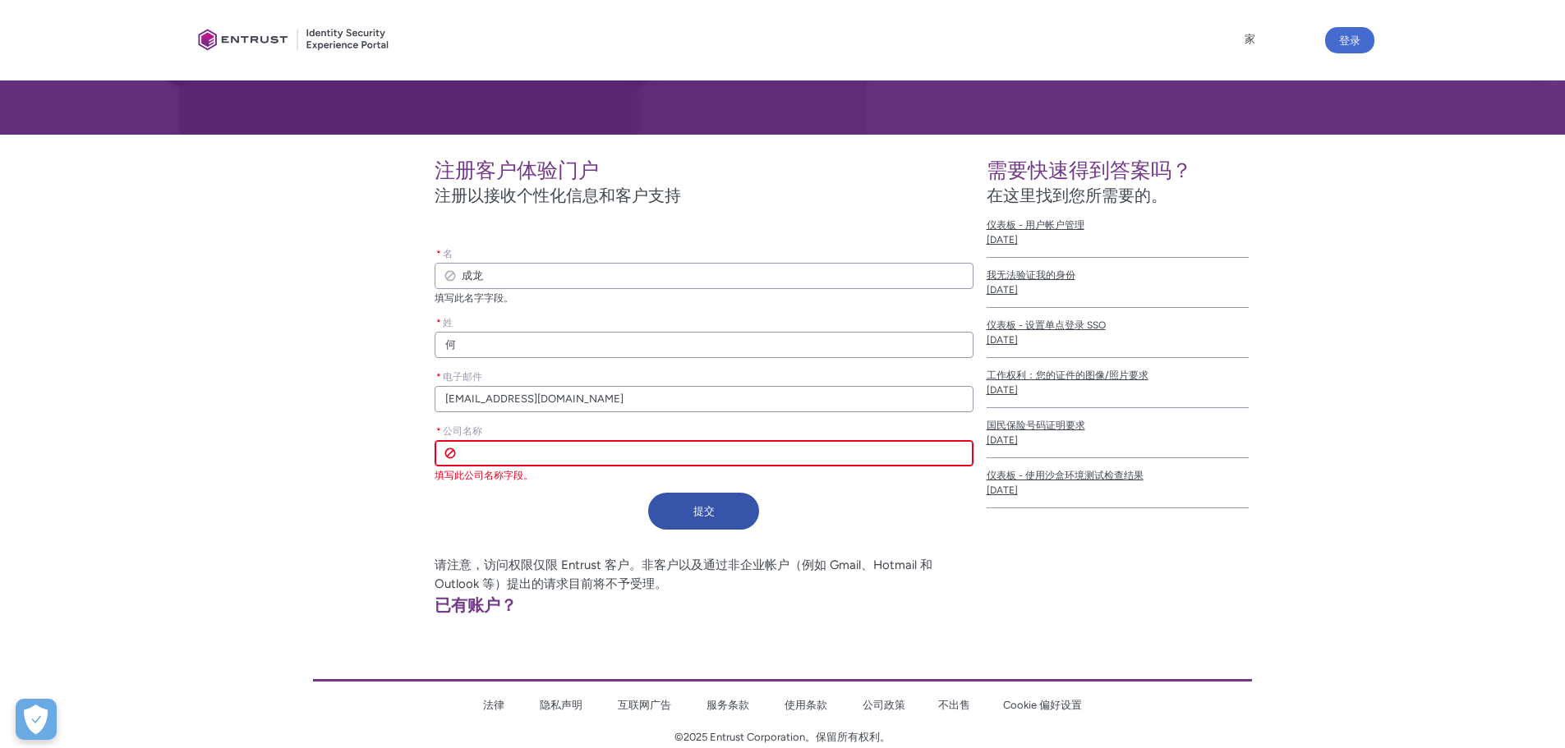
type lightning-primitive-input-simple "j"
type input "j"
type lightning-primitive-input-simple "ji"
type input "ji"
type lightning-primitive-input-simple "jia"
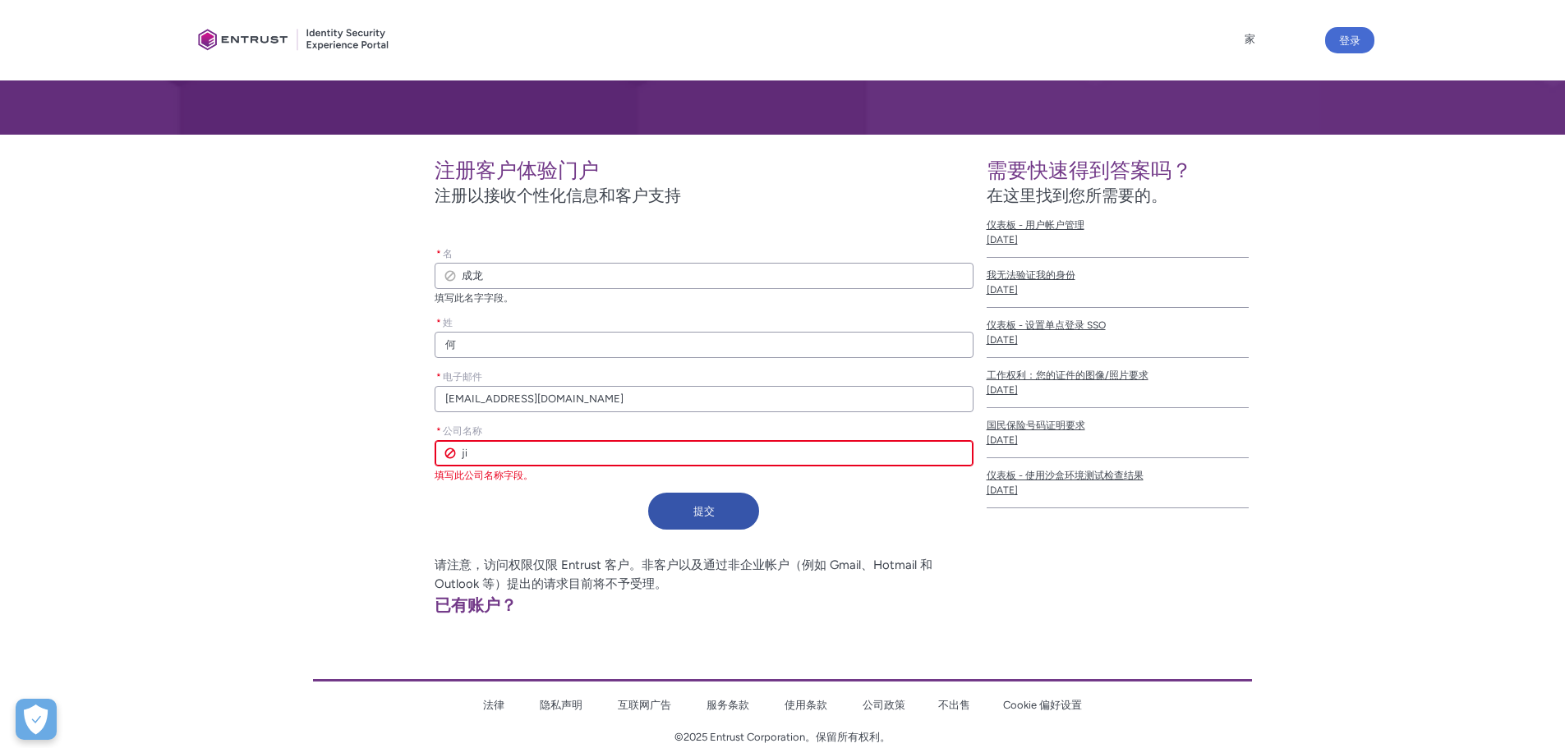
type input "jia"
type lightning-primitive-input-simple "jian"
type input "jian"
type lightning-primitive-input-simple "jiang"
type input "jiang"
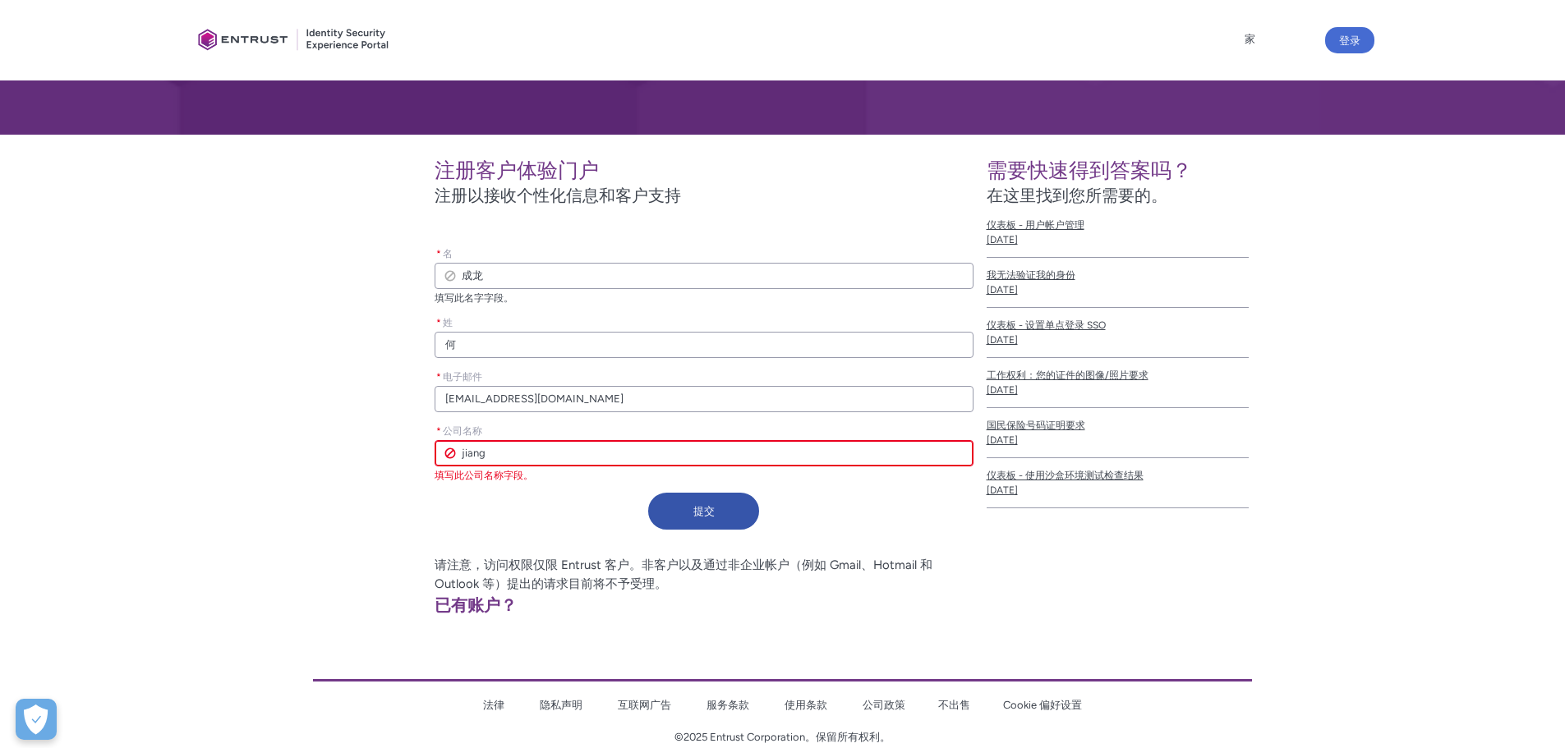
type lightning-primitive-input-simple "jiangl"
type input "jiangl"
type lightning-primitive-input-simple "jiangla"
type input "jiangla"
type lightning-primitive-input-simple "jianglai"
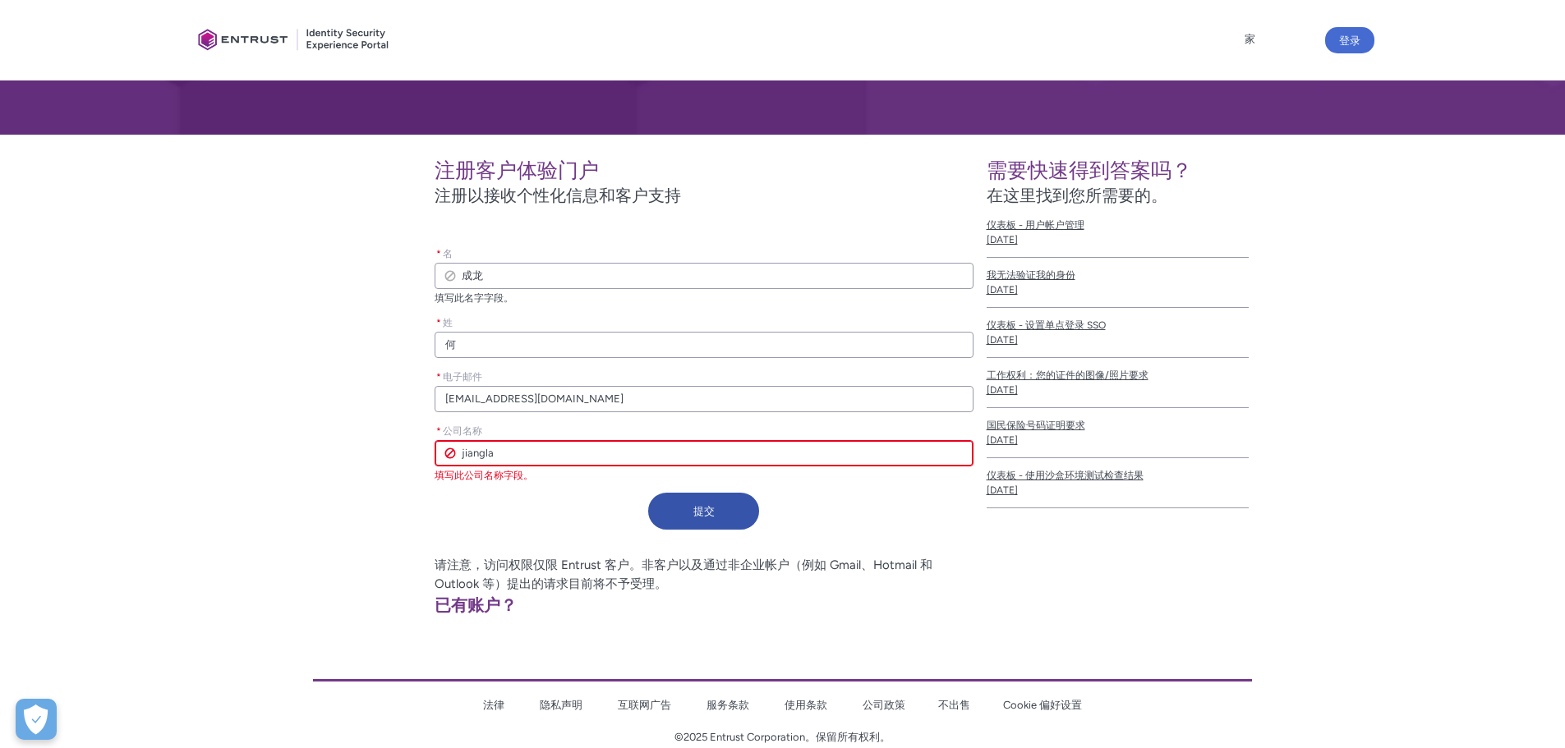
type input "jianglai"
type lightning-primitive-input-simple "将来"
type input "将来"
type lightning-primitive-input-simple "将来j"
type input "将来j"
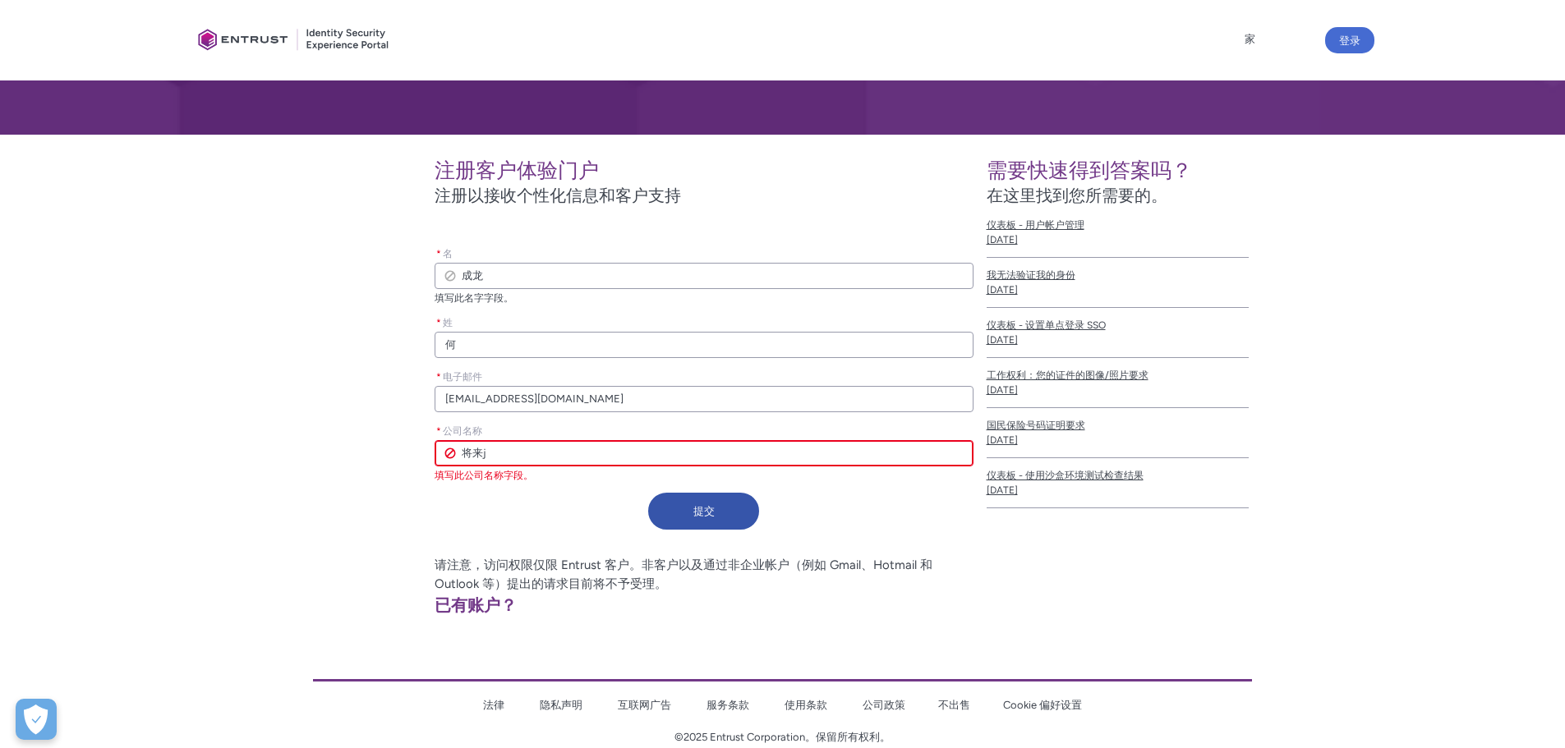
type lightning-primitive-input-simple "将来[PERSON_NAME]"
type input "将来[PERSON_NAME]"
type lightning-primitive-input-simple "将来[PERSON_NAME]"
type input "将来[PERSON_NAME]"
type lightning-primitive-input-simple "将来[PERSON_NAME]"
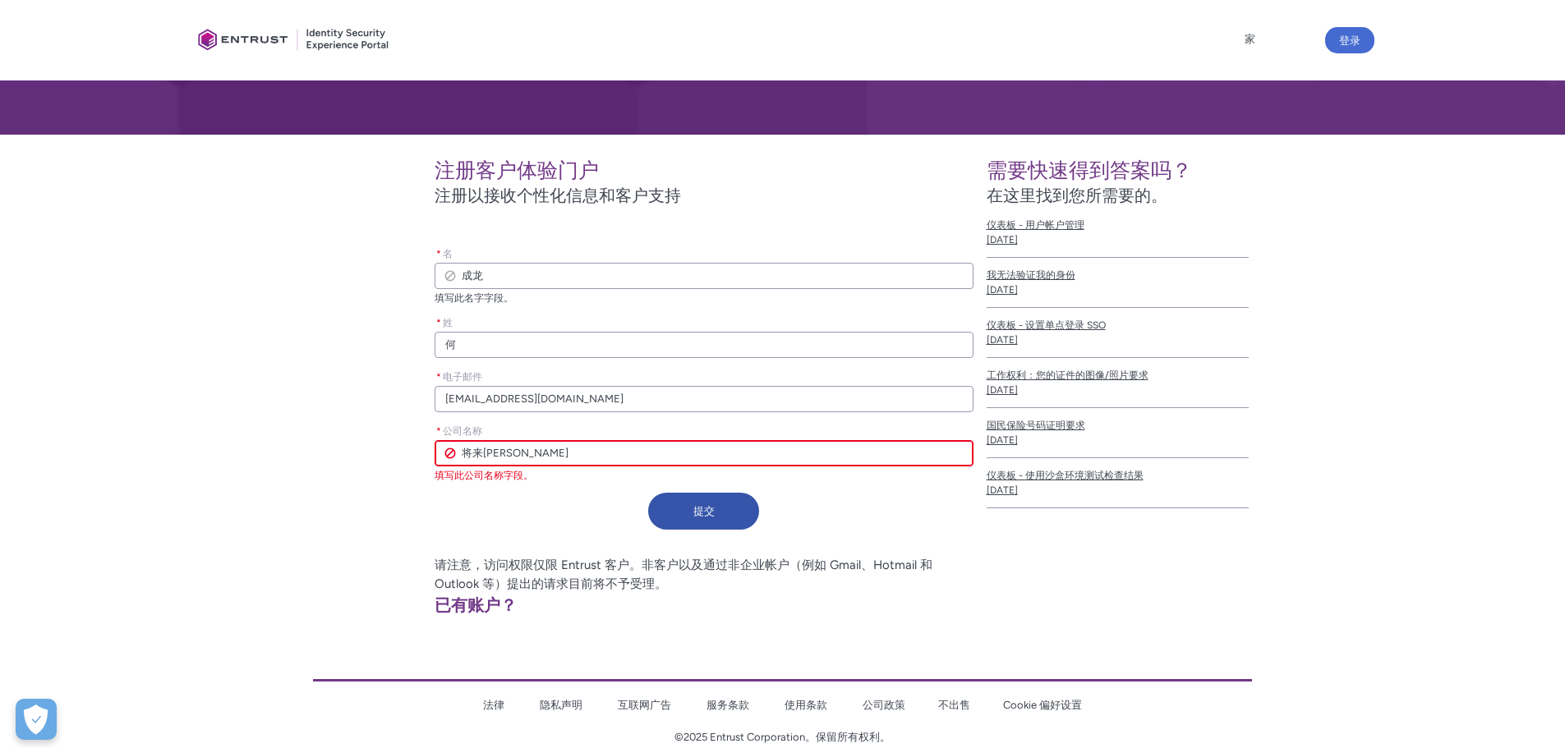
type input "将来[PERSON_NAME]"
type lightning-primitive-input-simple "将来即可"
type input "将来即可"
type lightning-primitive-input-simple "将来即"
type input "将来即"
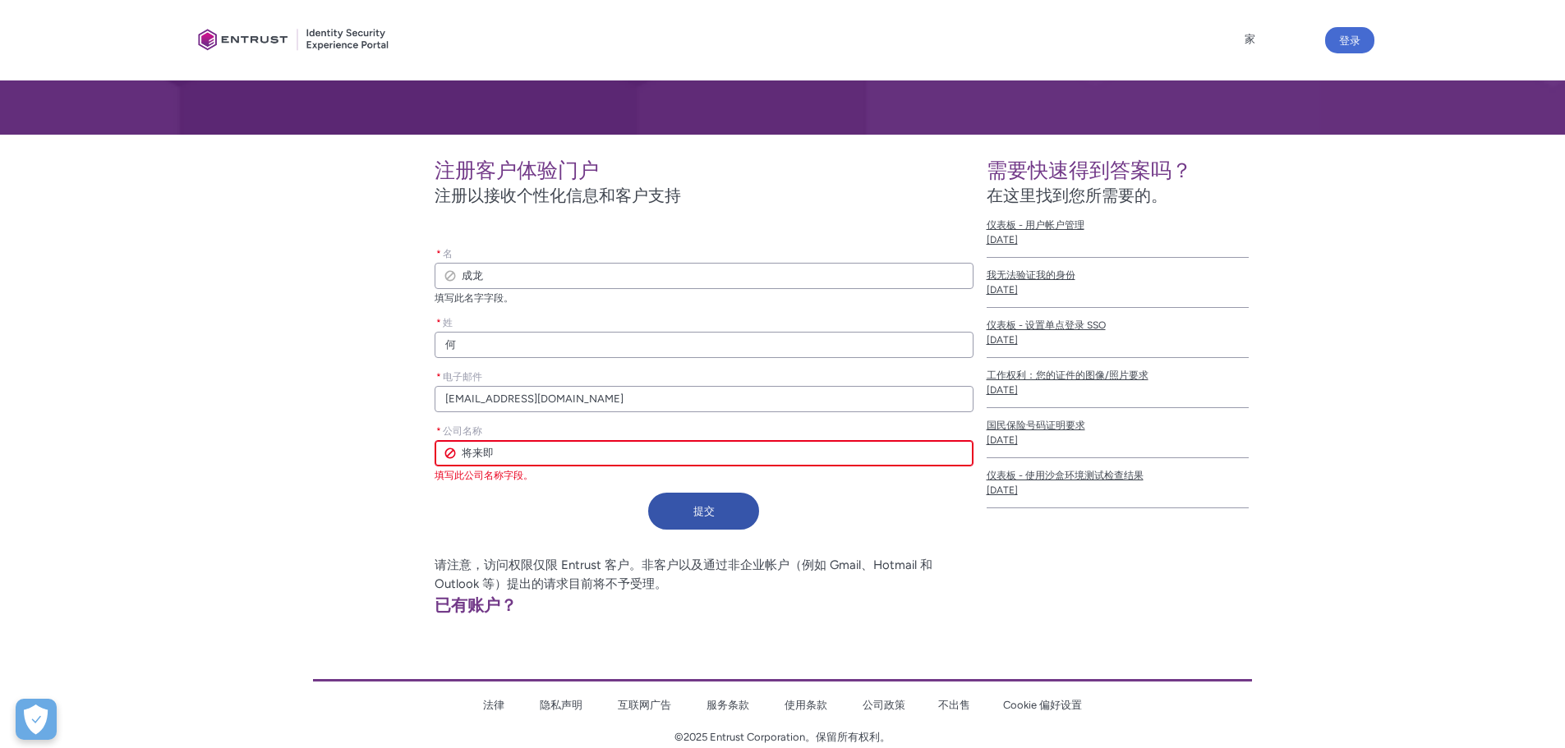
type lightning-primitive-input-simple "将来"
type input "将来"
type lightning-primitive-input-simple "将来k"
type input "将来k"
type lightning-primitive-input-simple "将来ke"
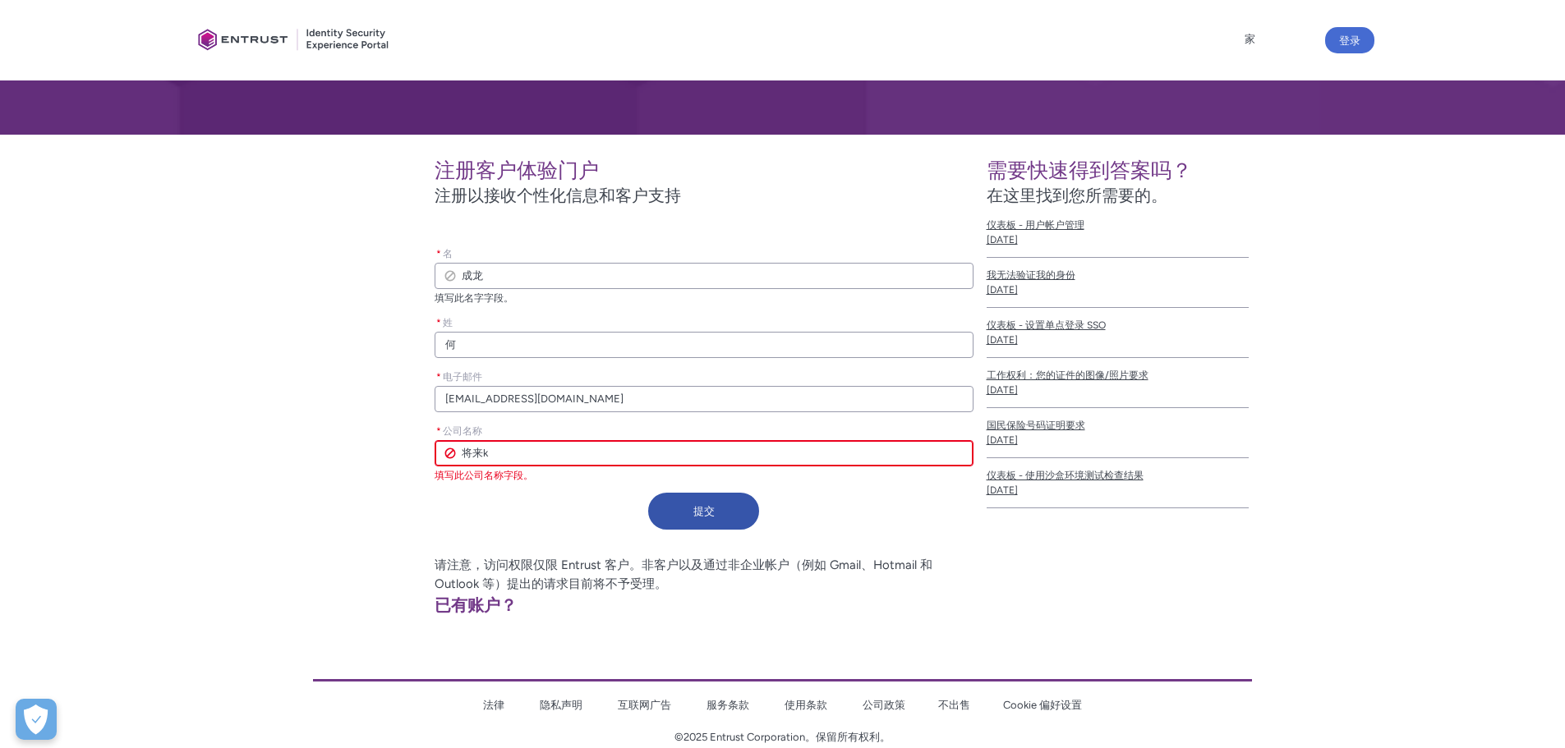
type input "将来ke"
type lightning-primitive-input-simple "将来kej"
type input "将来kej"
type lightning-primitive-input-simple "将来[PERSON_NAME]"
type input "将来[PERSON_NAME]"
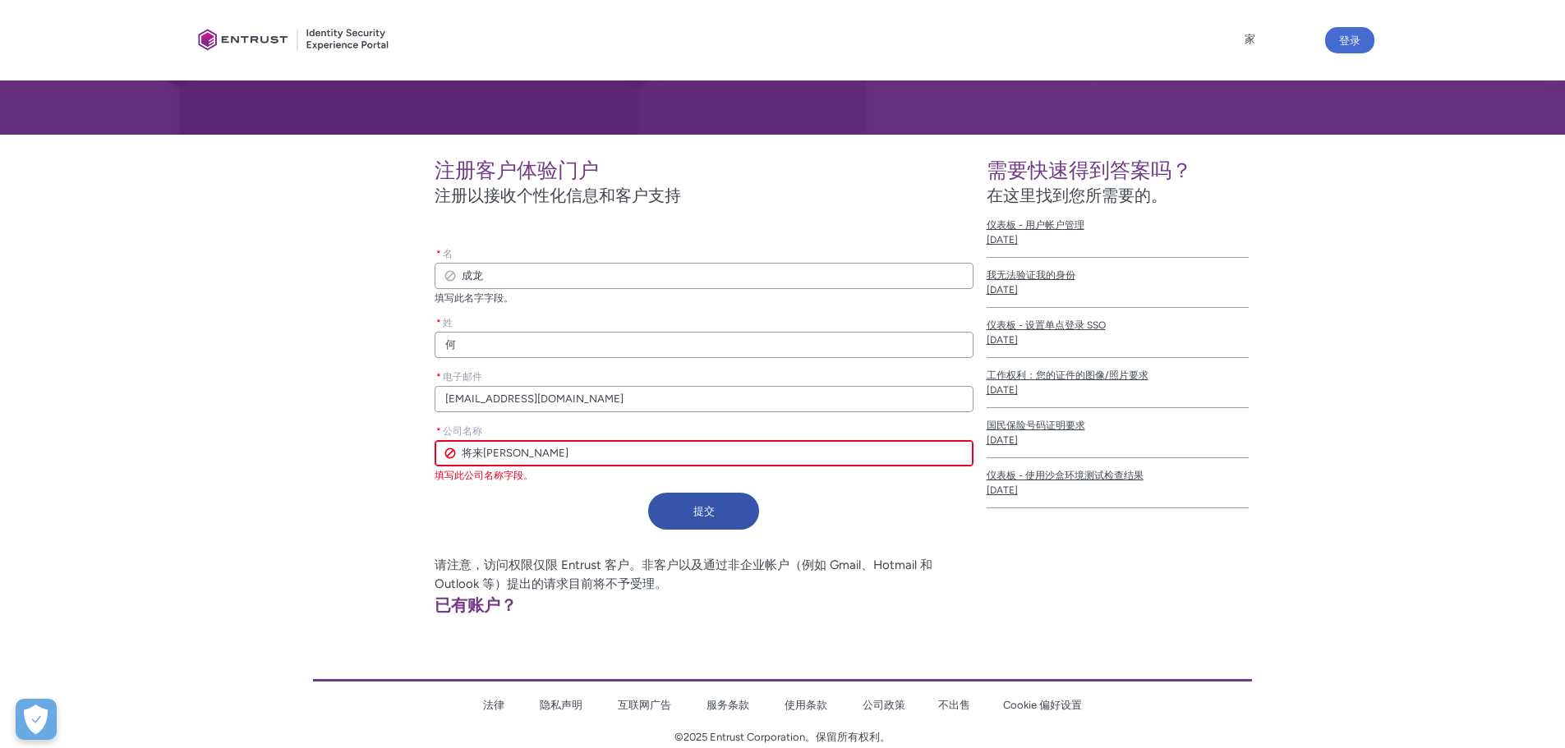
type lightning-primitive-input-simple "将来科技"
type input "将来科技"
click at [376, 515] on div "注册客户体验门户 注册以接收个性化信息和客户支持 请将此字段留空 * 名 成龙 名 填写此名字字段。 * 姓 何 * 电子邮件 [EMAIL_ADDRESS]…" at bounding box center [589, 342] width 769 height 389
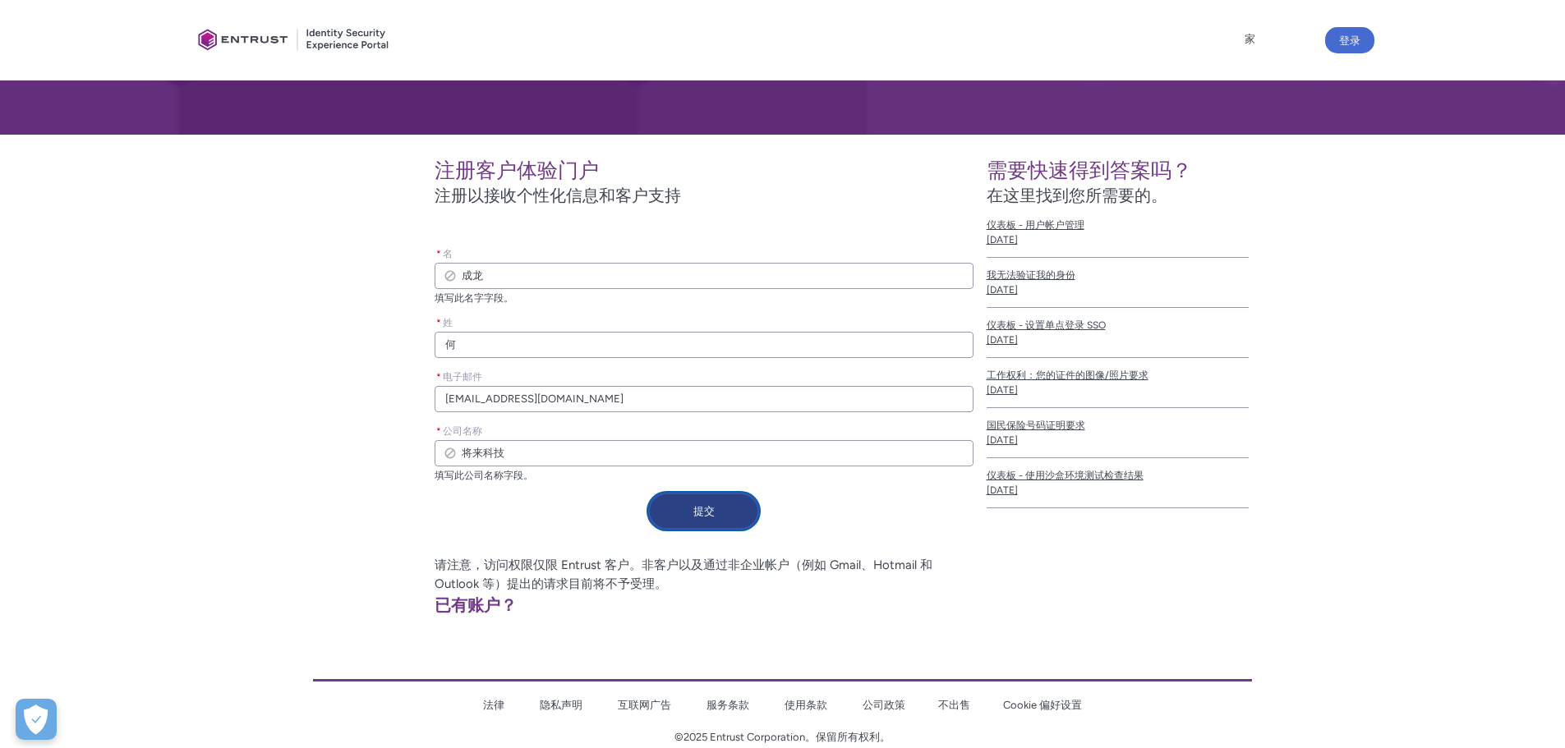
click at [715, 509] on button "提交" at bounding box center [703, 511] width 111 height 37
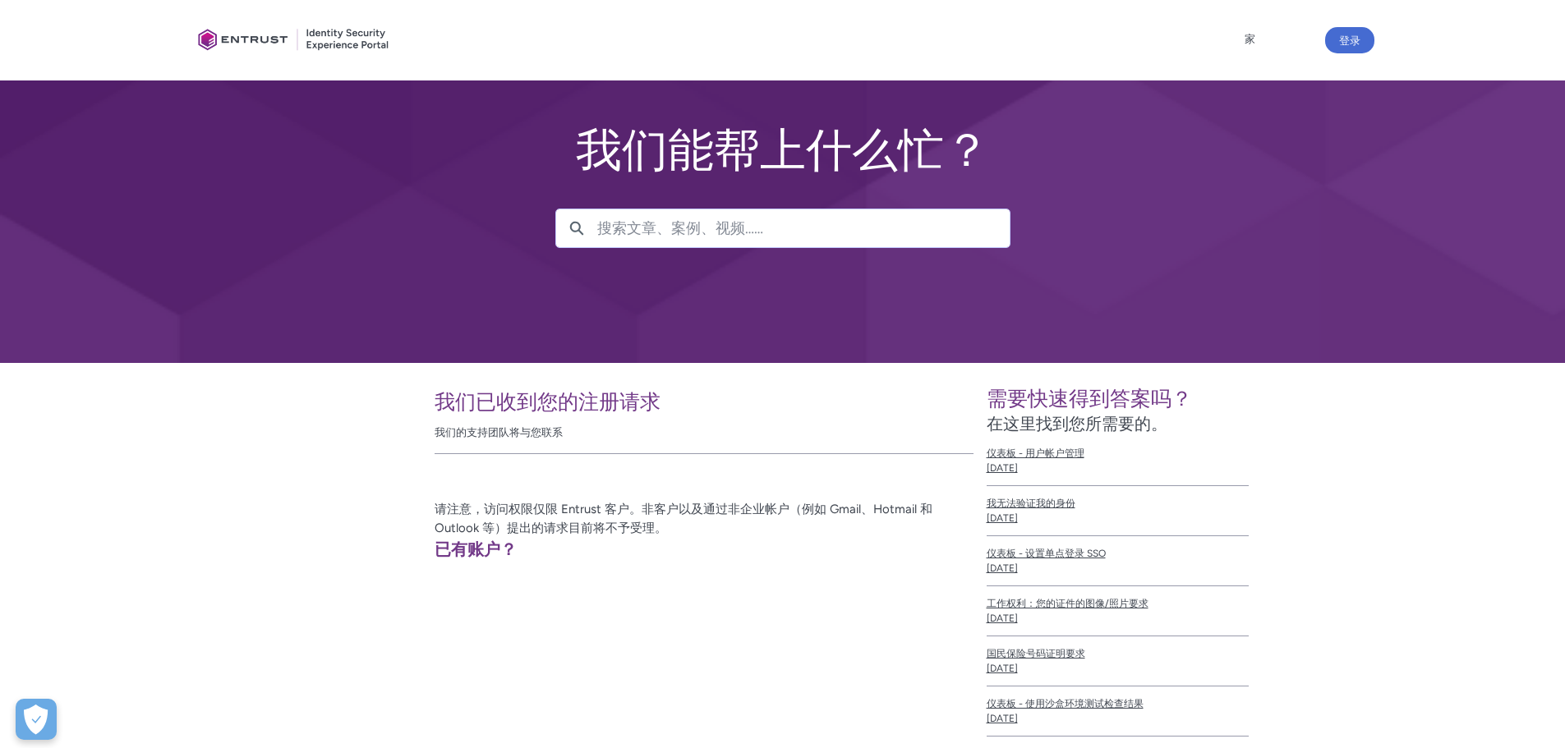
scroll to position [148, 0]
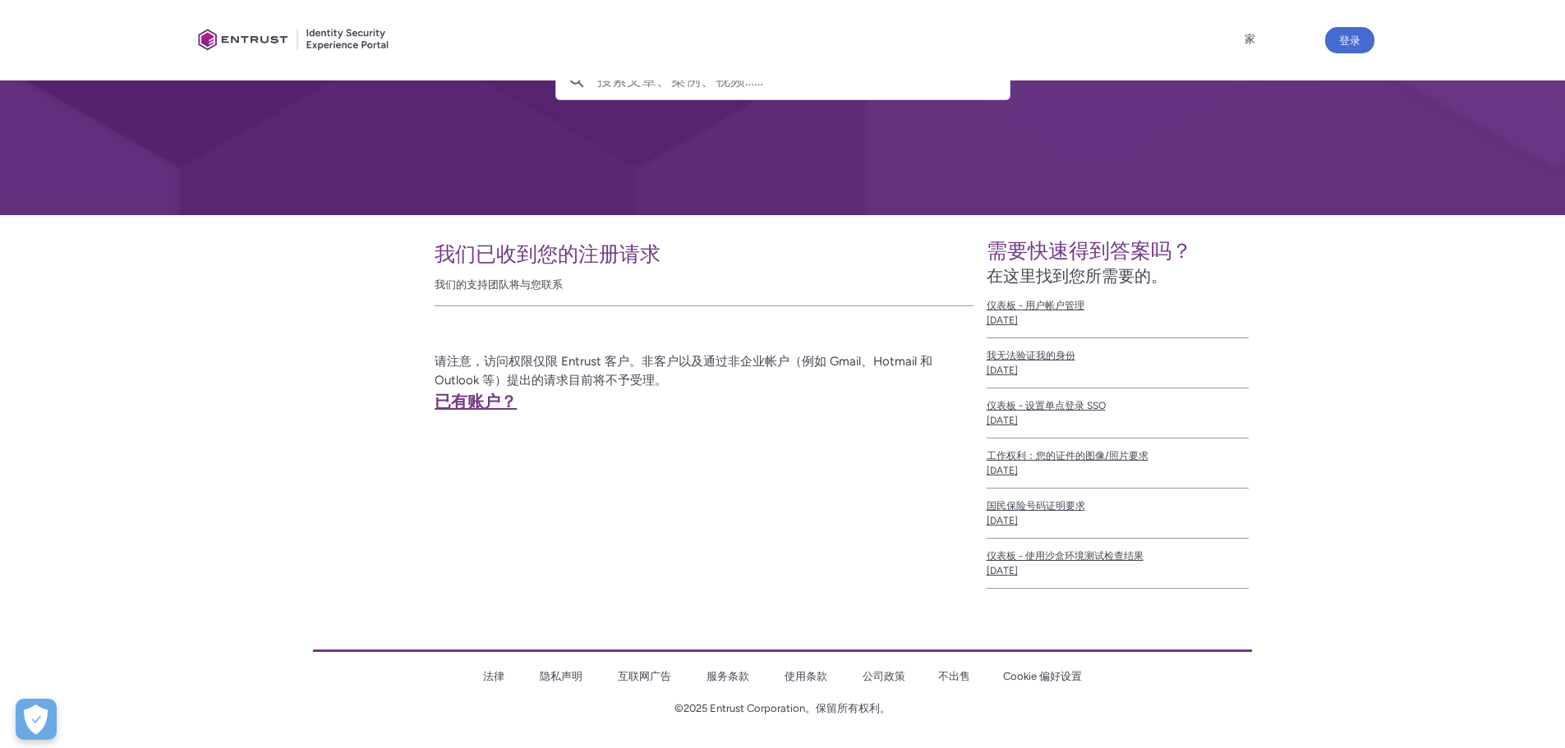
click at [468, 401] on font "已有账户？" at bounding box center [476, 402] width 82 height 20
